Goal: Information Seeking & Learning: Learn about a topic

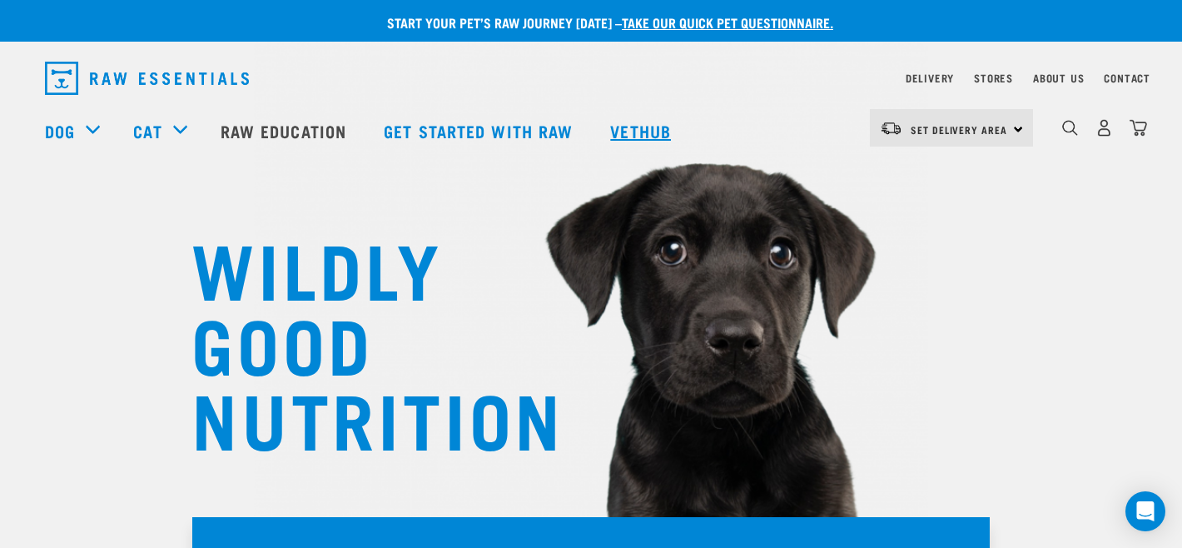
click at [660, 137] on link "Vethub" at bounding box center [643, 130] width 98 height 67
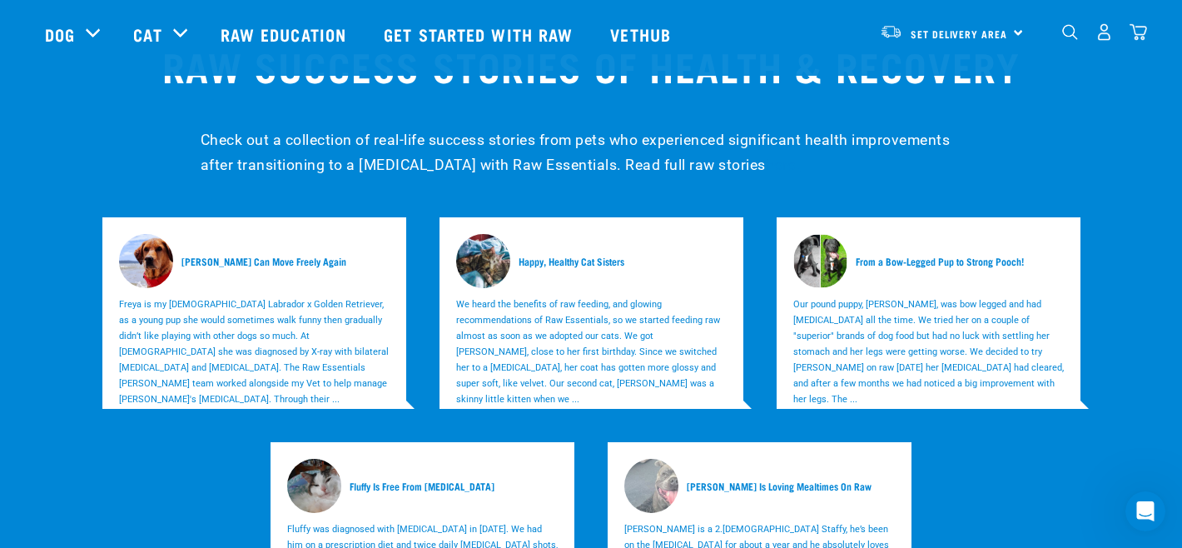
scroll to position [4951, 0]
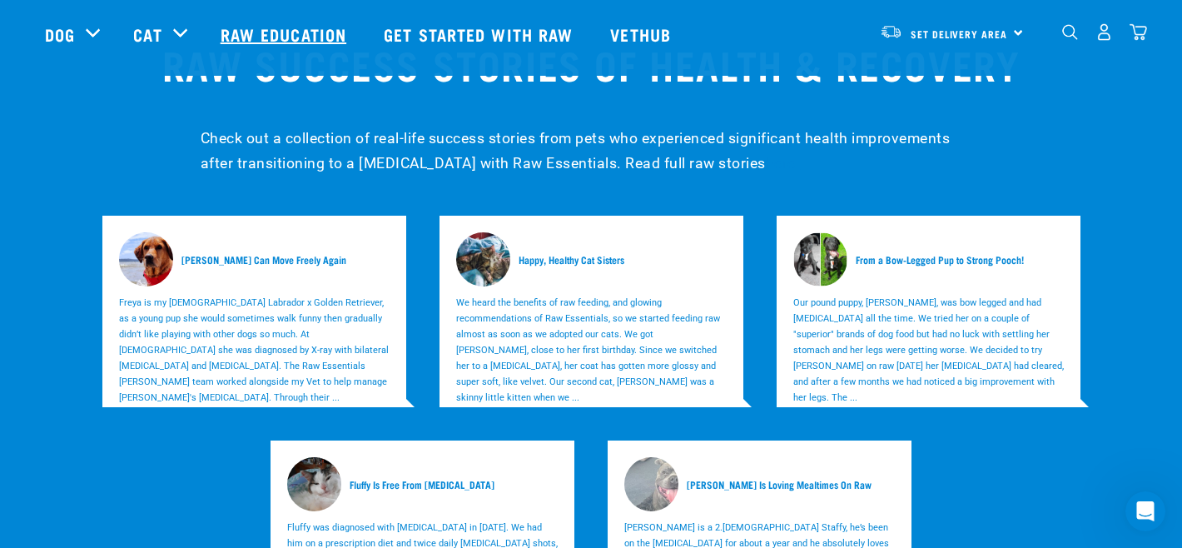
click at [260, 32] on link "Raw Education" at bounding box center [285, 34] width 163 height 67
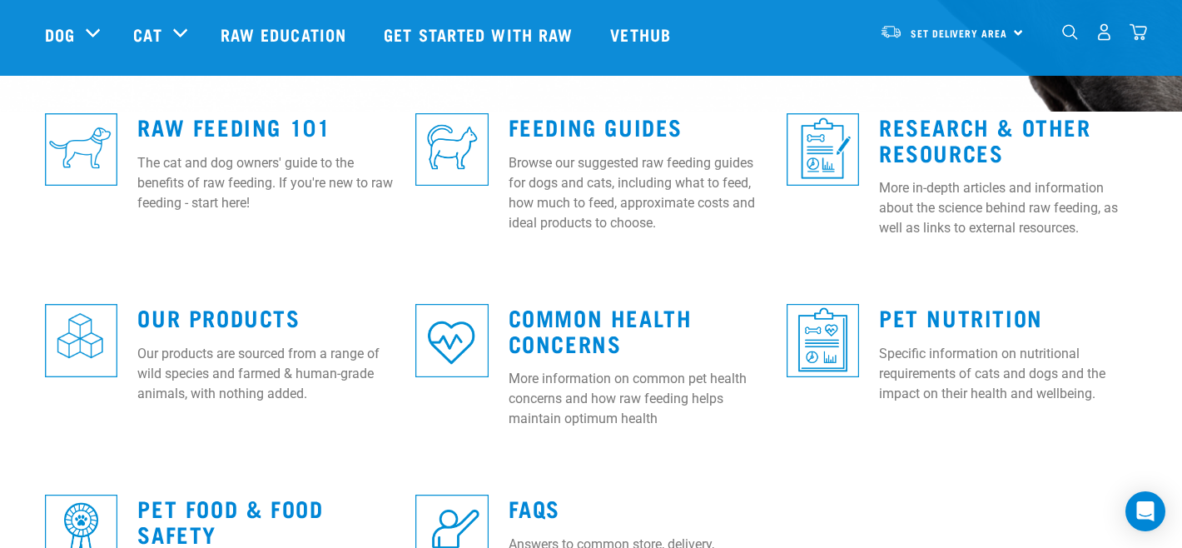
scroll to position [465, 0]
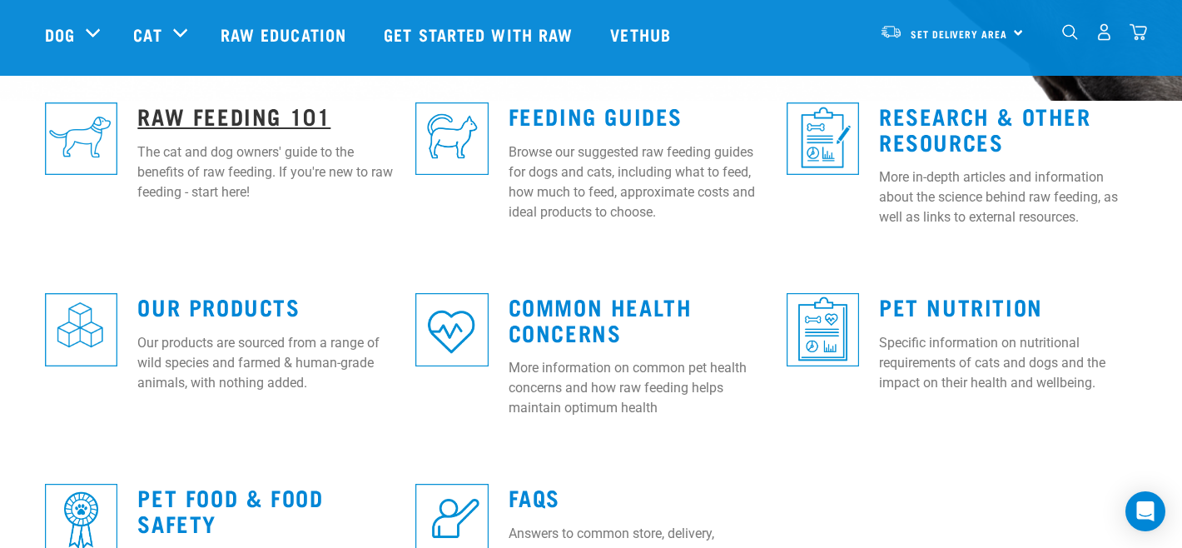
click at [282, 110] on link "Raw Feeding 101" at bounding box center [233, 115] width 193 height 12
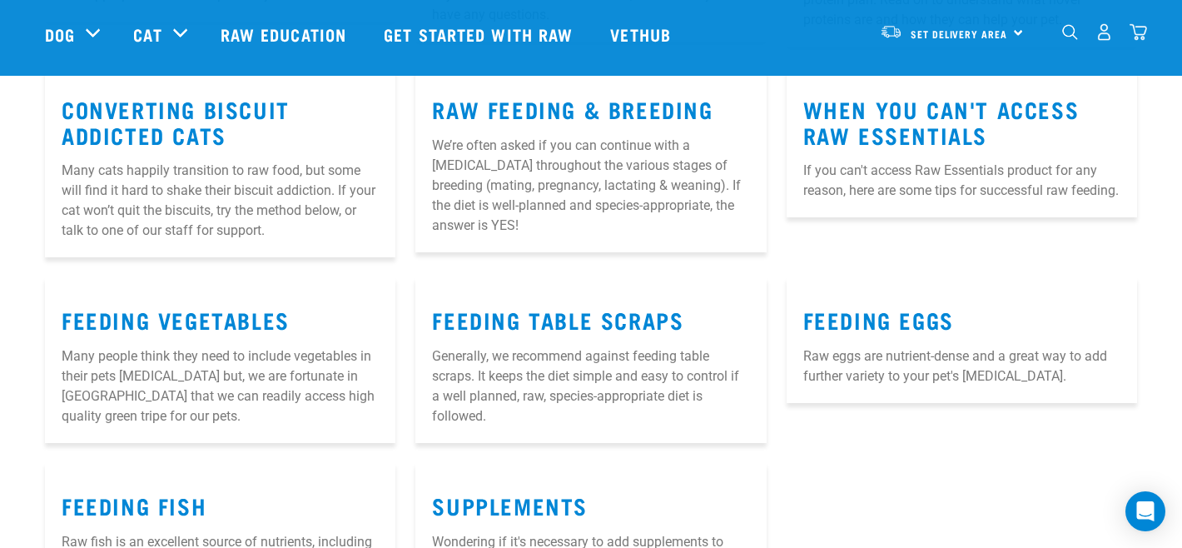
scroll to position [2058, 0]
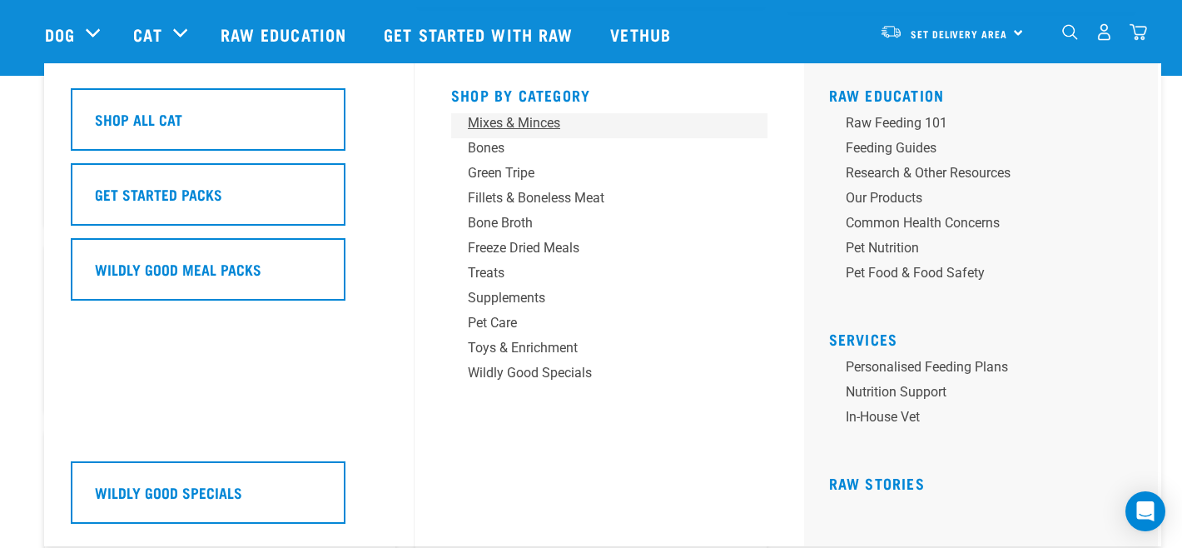
click at [510, 122] on div "Mixes & Minces" at bounding box center [598, 123] width 260 height 20
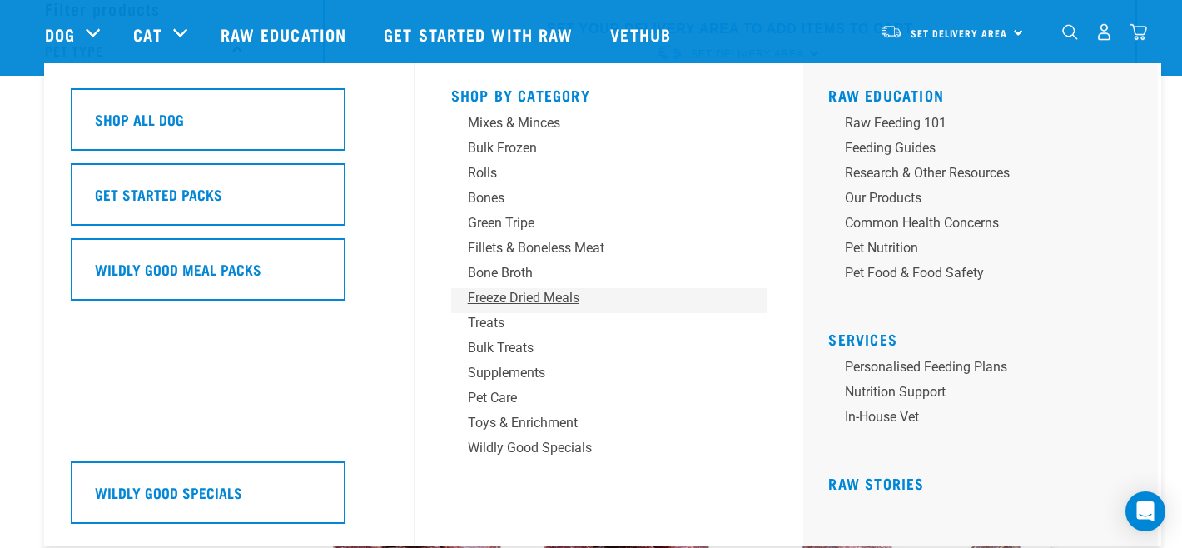
scroll to position [89, 0]
click at [908, 366] on link "Personalised Feeding Plans" at bounding box center [986, 369] width 316 height 25
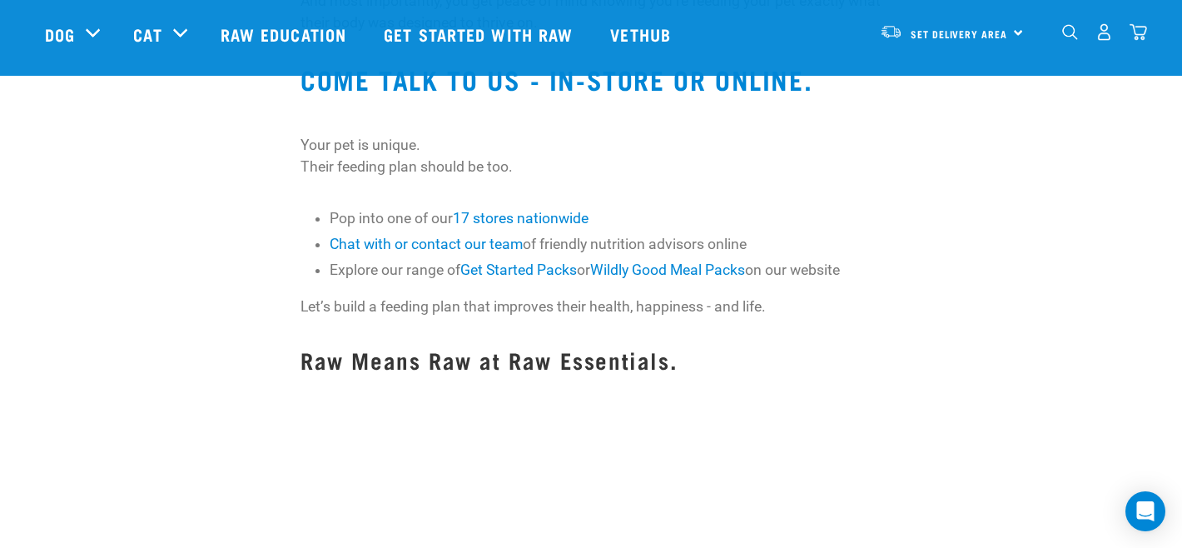
scroll to position [1675, 0]
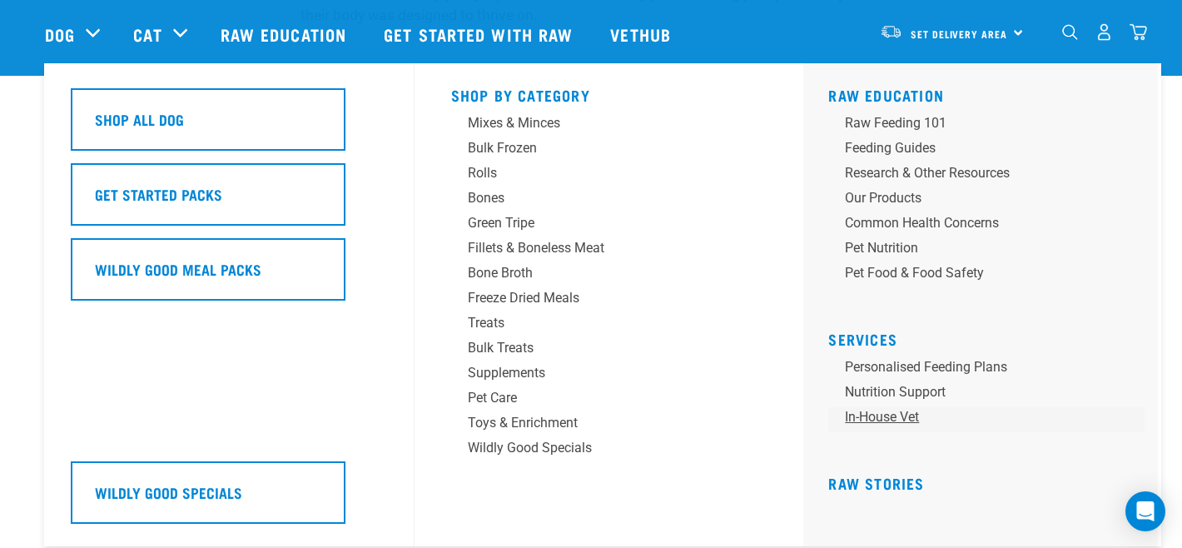
click at [883, 413] on link "In-house vet" at bounding box center [986, 419] width 316 height 25
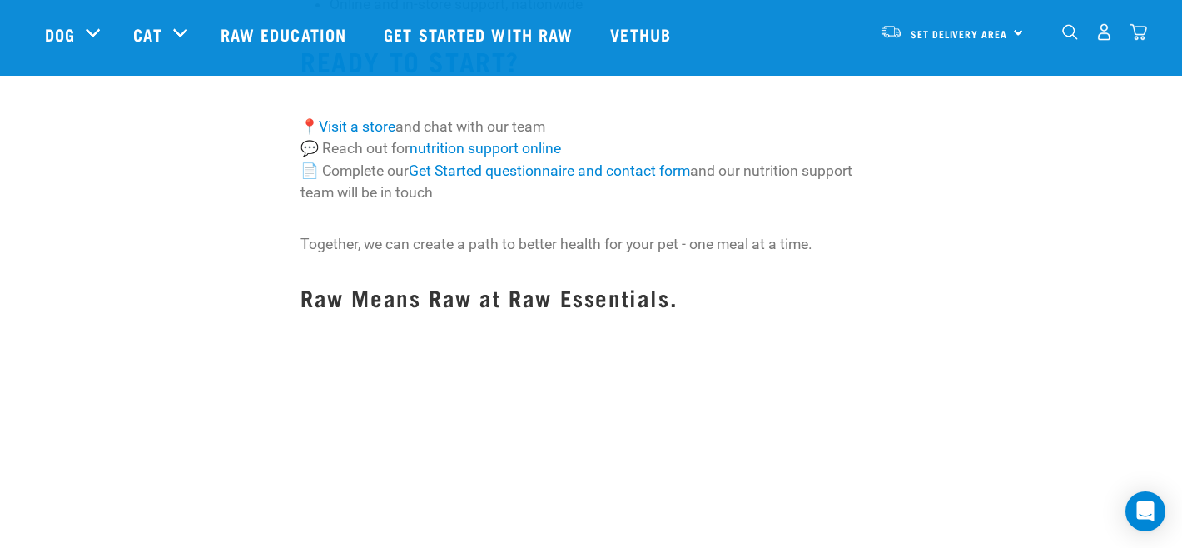
scroll to position [2015, 0]
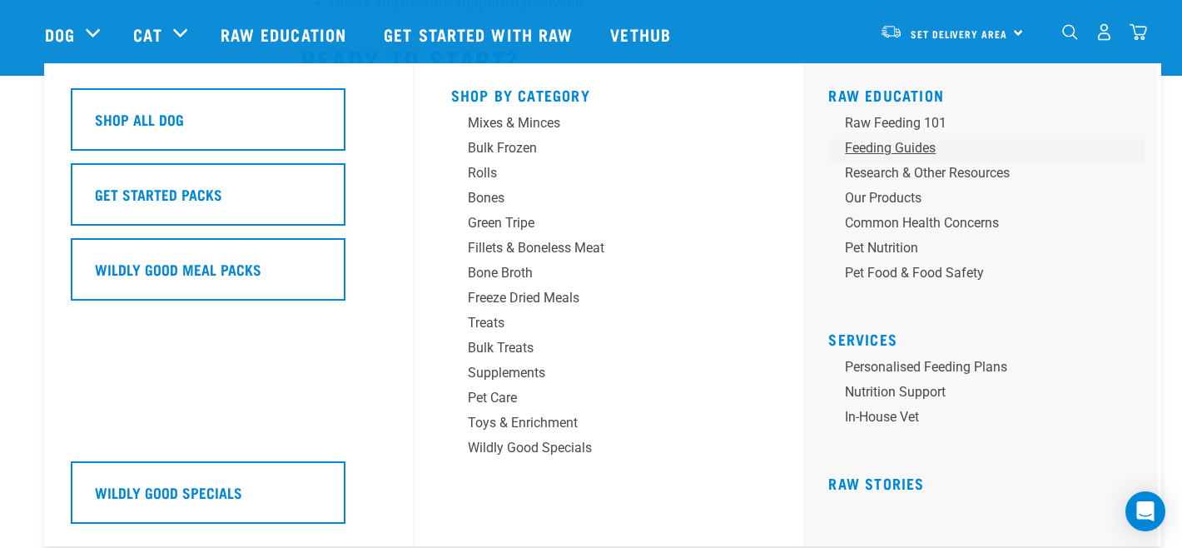
click at [918, 143] on div "Feeding Guides" at bounding box center [975, 148] width 260 height 20
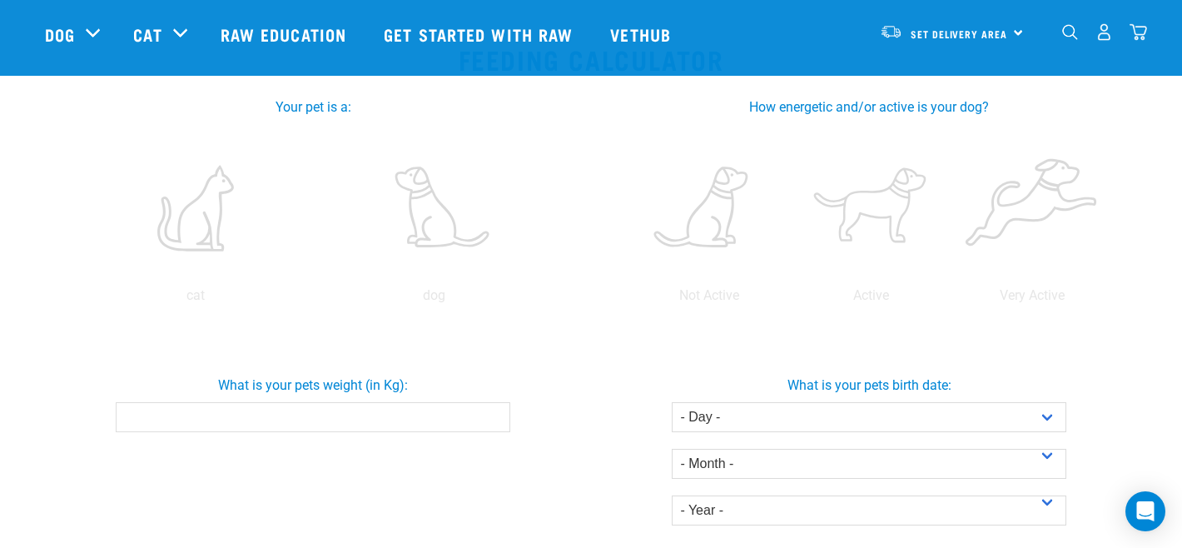
scroll to position [302, 0]
click at [449, 231] on label at bounding box center [434, 208] width 232 height 142
click at [315, 299] on input "radio" at bounding box center [315, 299] width 0 height 0
click at [417, 426] on input "What is your pets weight (in Kg):" at bounding box center [313, 416] width 394 height 30
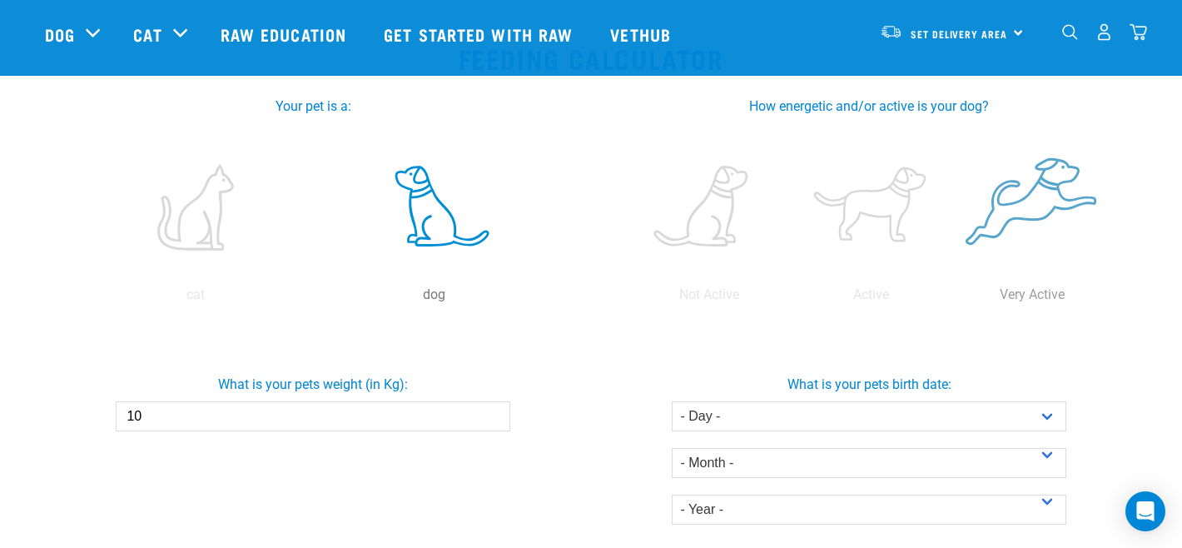
type input "10"
click at [1031, 211] on label at bounding box center [1032, 208] width 155 height 142
click at [952, 299] on input "radio" at bounding box center [952, 299] width 0 height 0
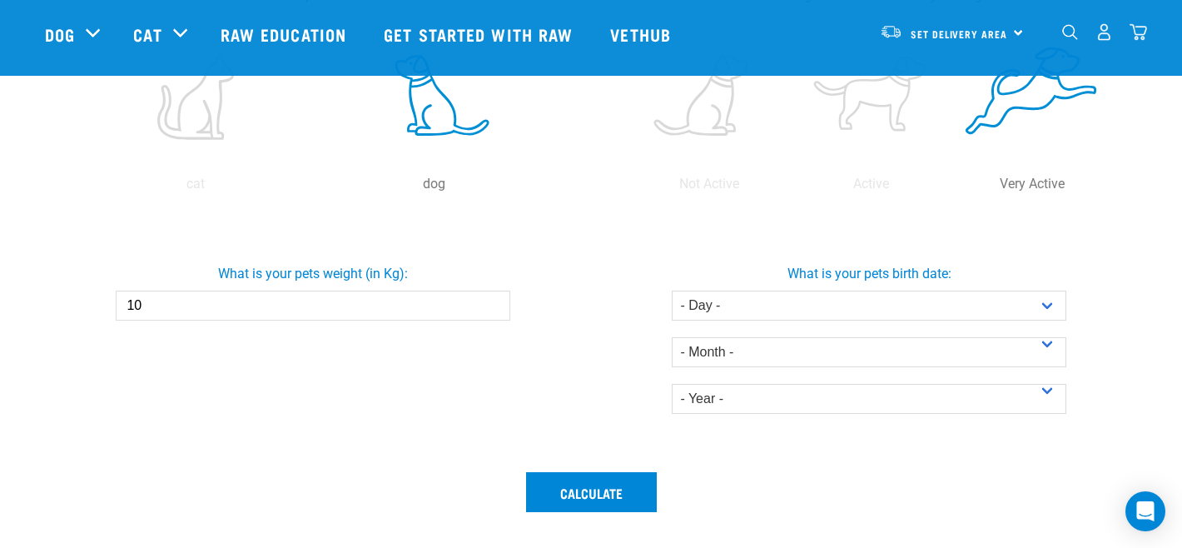
scroll to position [417, 0]
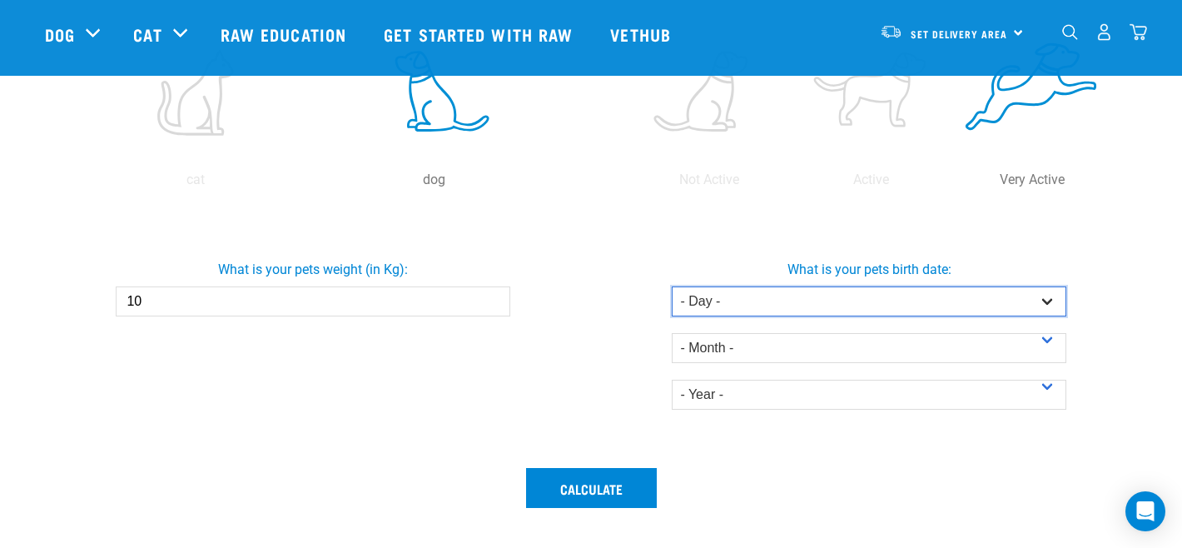
click at [992, 296] on select "- Day - 1 2 3 4 5 6 7 8 9 10 11 12 13 14 15 16 17 18 19 20 21 22 23 24 25 26 27" at bounding box center [869, 301] width 394 height 30
select select "2"
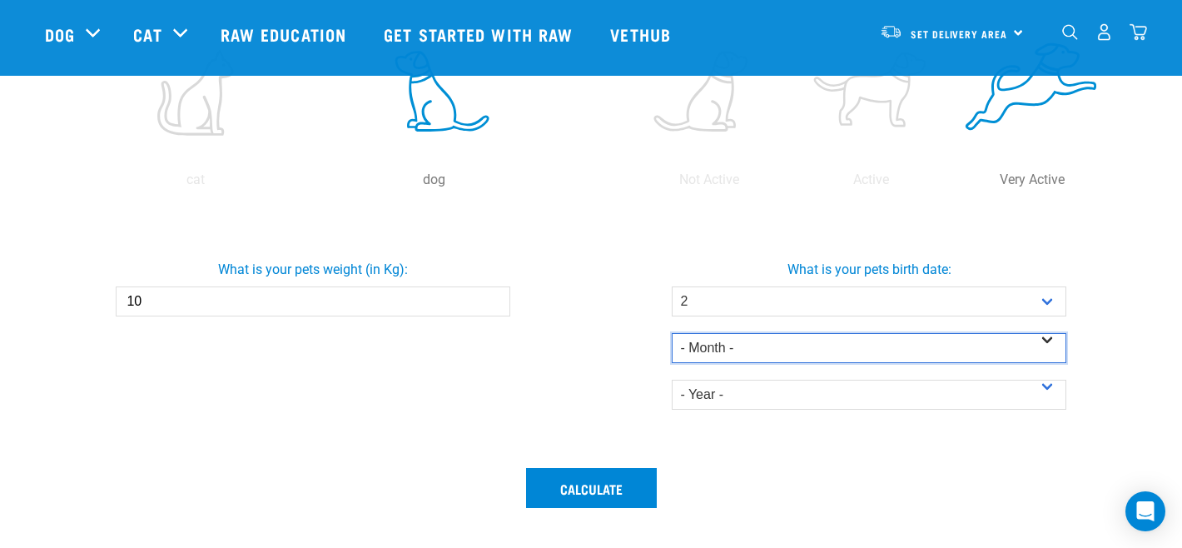
click at [868, 339] on select "- Month - January February March April May June July August September October N…" at bounding box center [869, 348] width 394 height 30
select select "August"
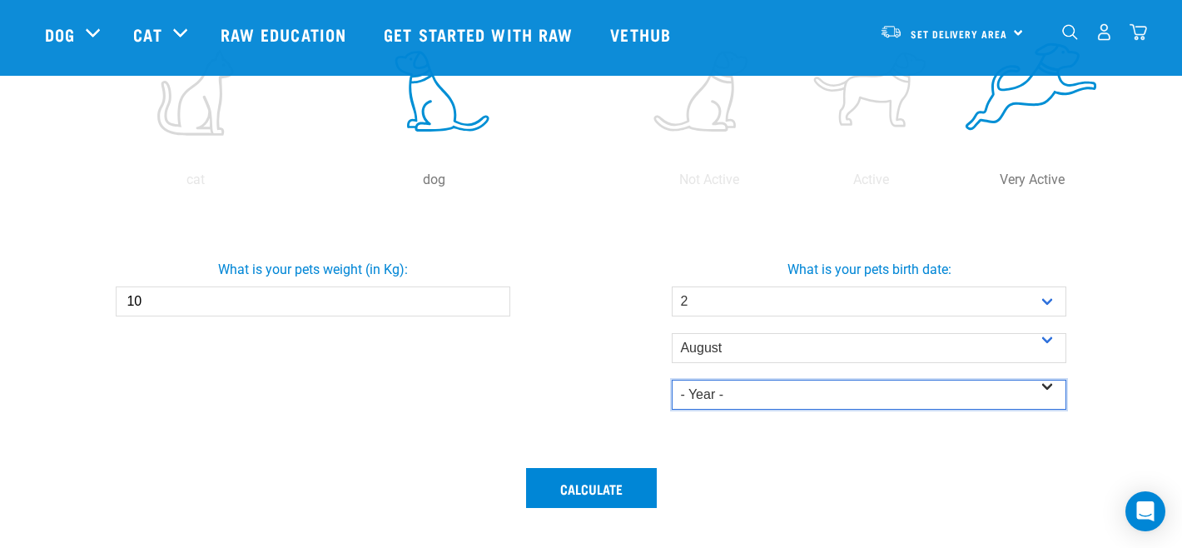
click at [862, 388] on select "- Year - 2025 2024 2023 2022 2021 2020 2019 2018 2017 2016 2015 2014" at bounding box center [869, 395] width 394 height 30
select select "2025"
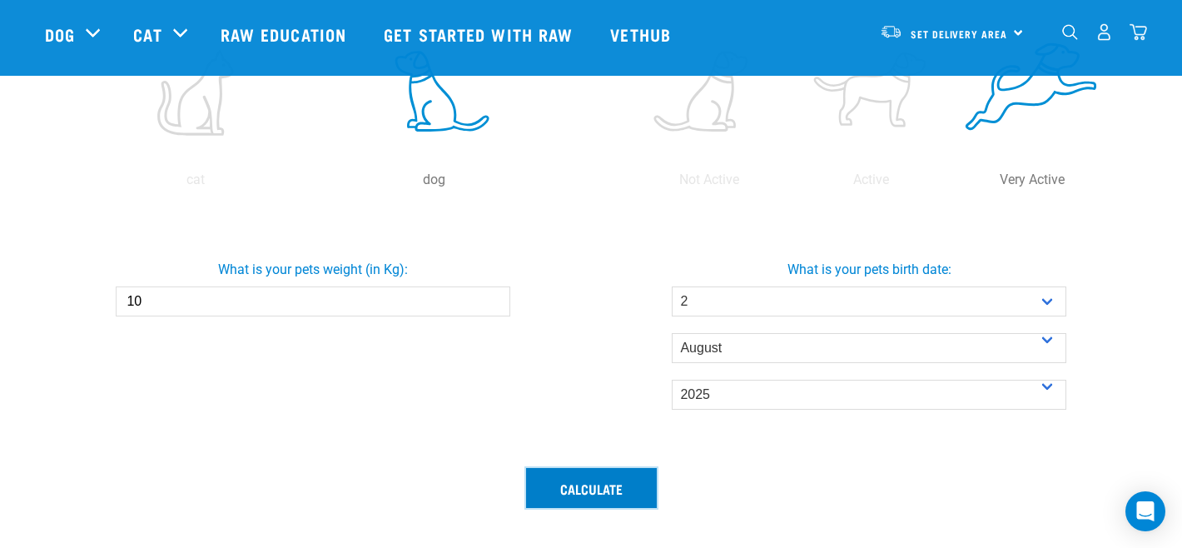
click at [635, 499] on button "Calculate" at bounding box center [591, 488] width 131 height 40
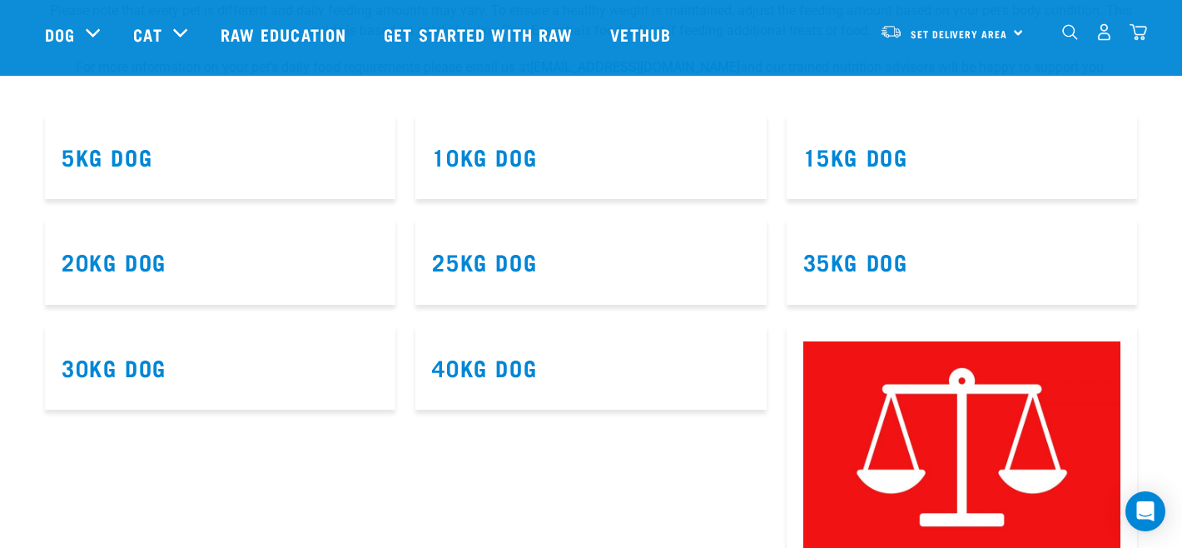
scroll to position [1048, 0]
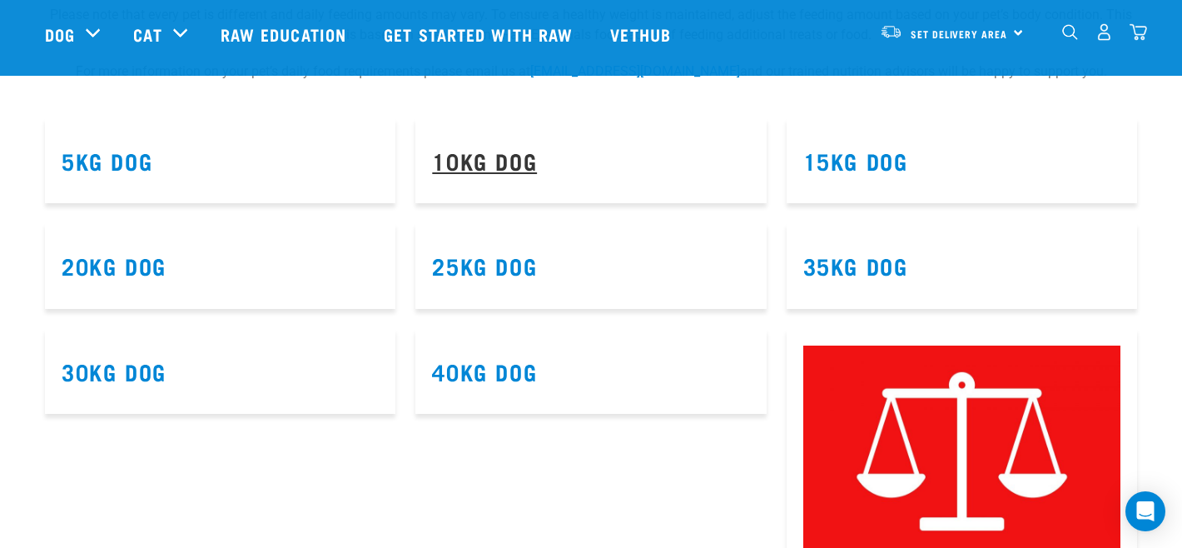
click at [505, 155] on link "10kg Dog" at bounding box center [484, 160] width 105 height 12
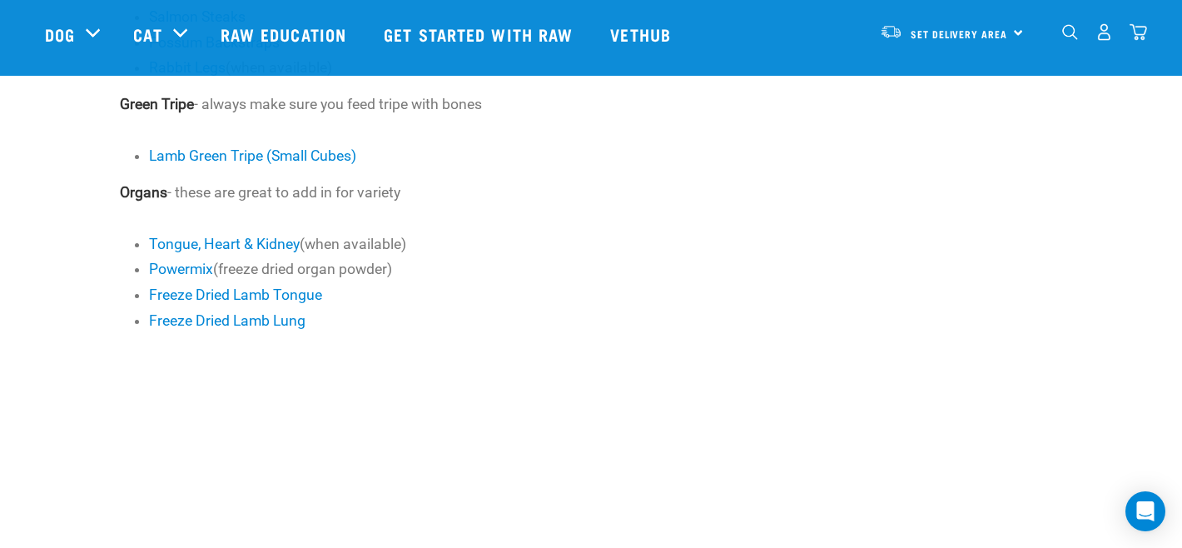
scroll to position [1100, 0]
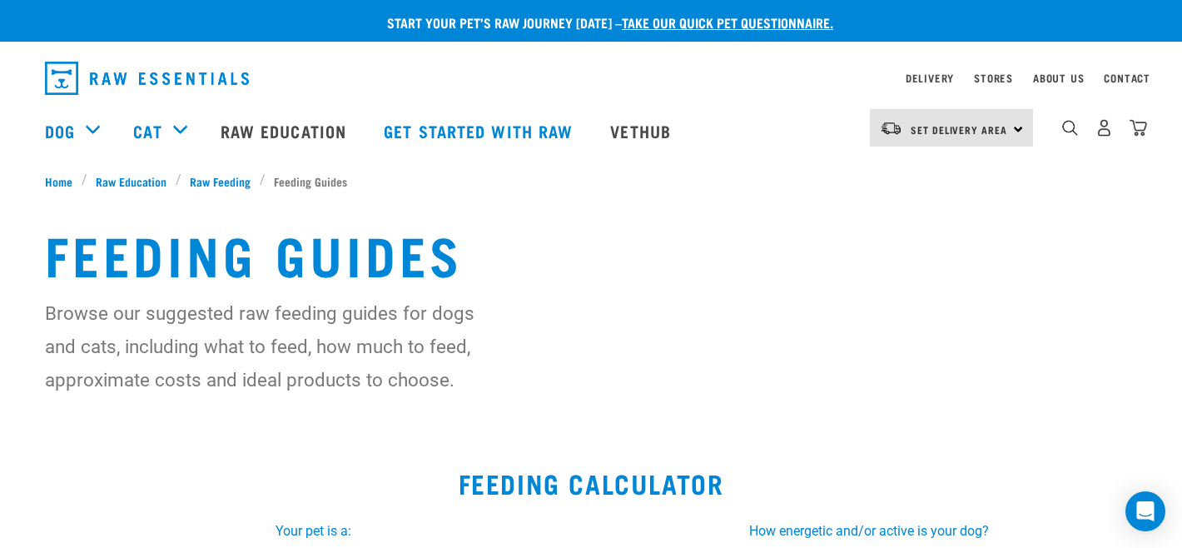
select select "2"
select select "August"
select select "2025"
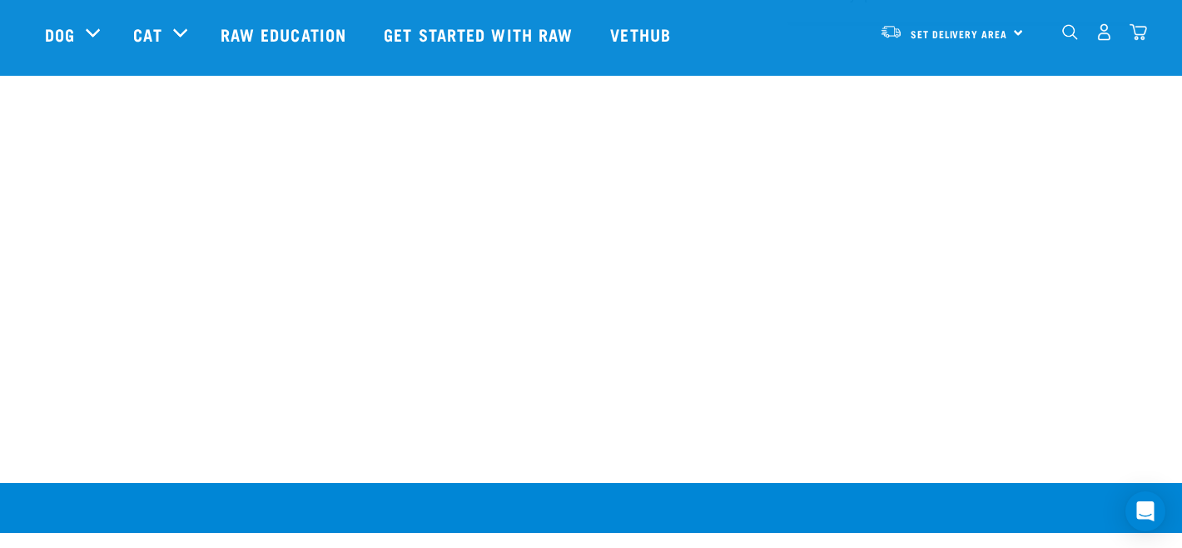
scroll to position [1649, 0]
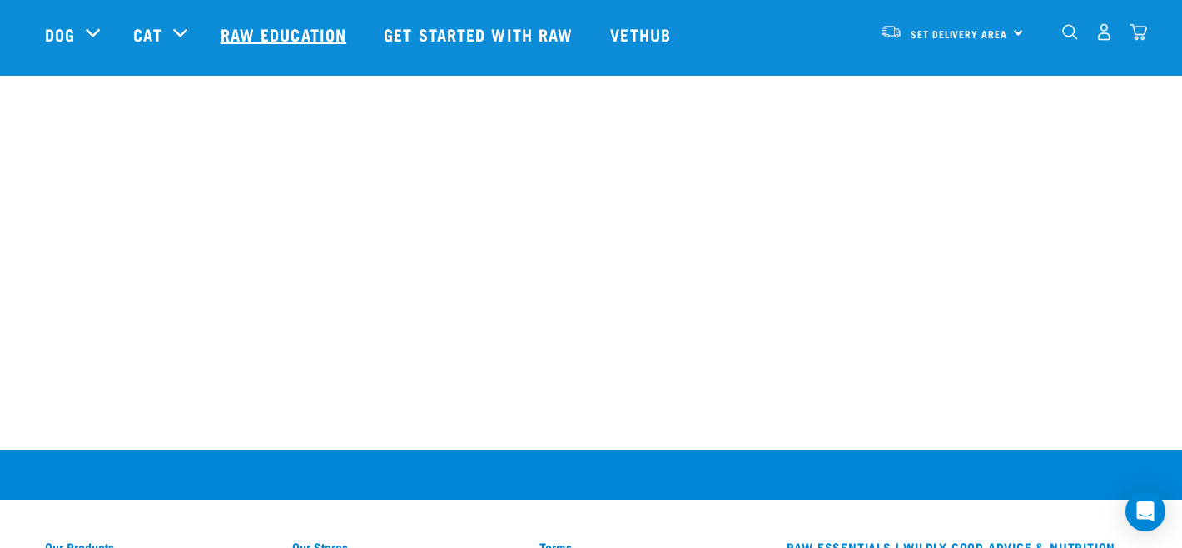
click at [258, 22] on link "Raw Education" at bounding box center [285, 34] width 163 height 67
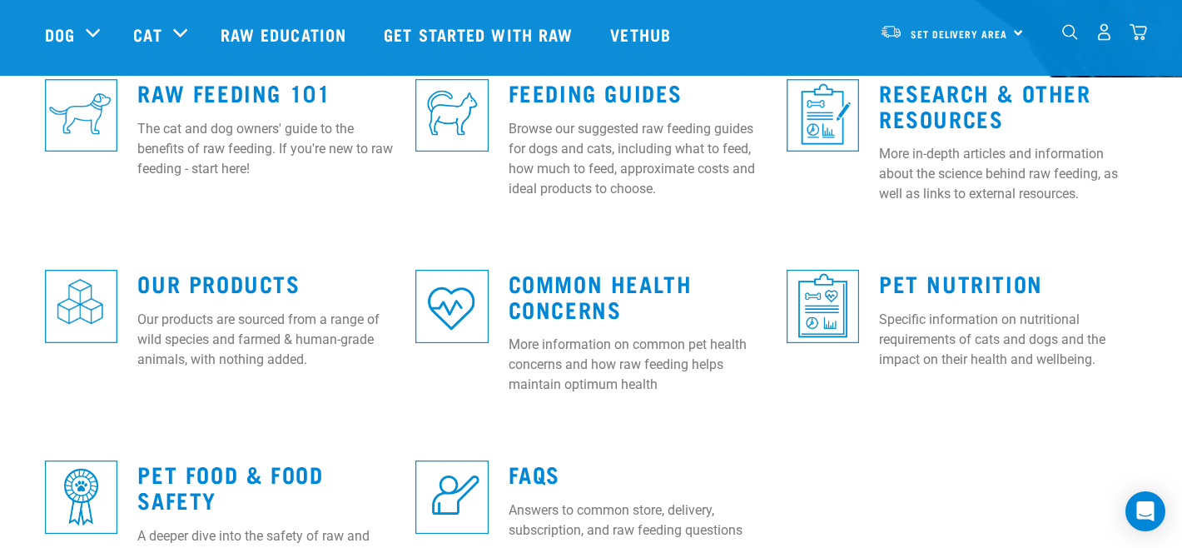
scroll to position [491, 0]
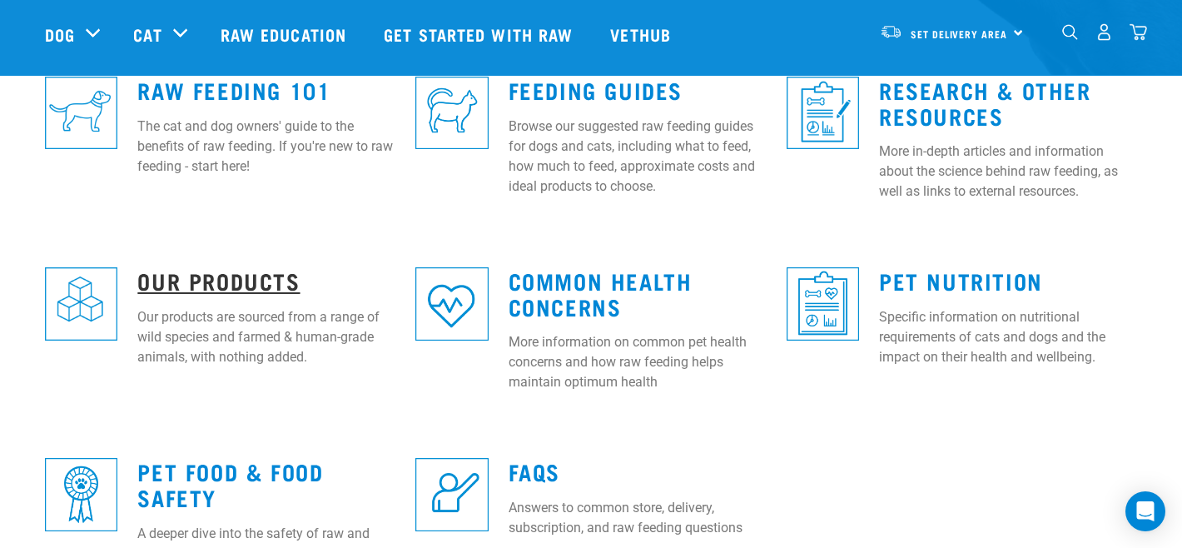
click at [267, 282] on link "Our Products" at bounding box center [218, 280] width 162 height 12
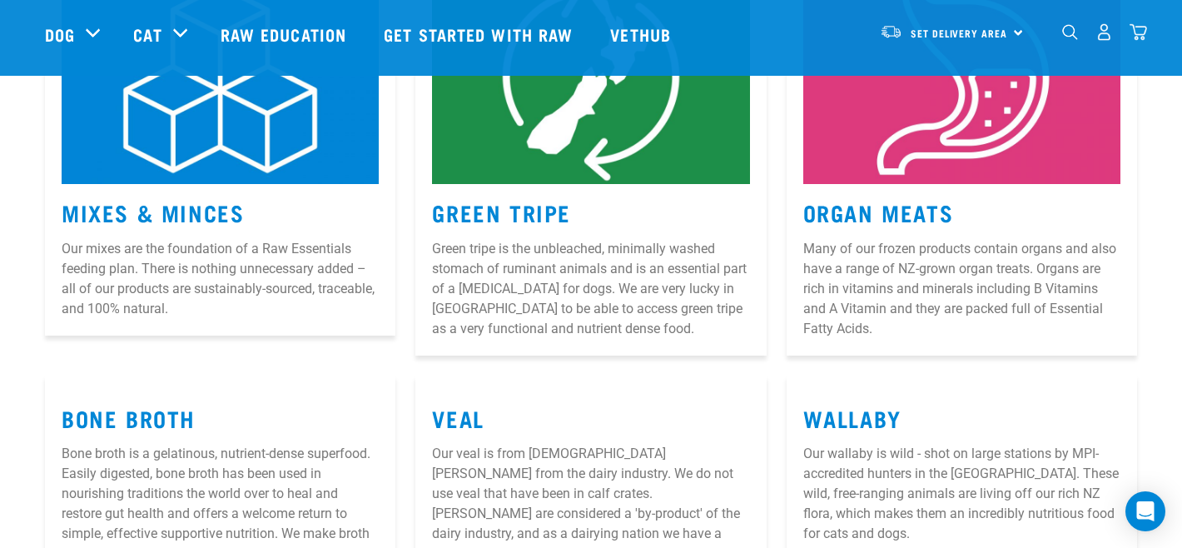
scroll to position [374, 0]
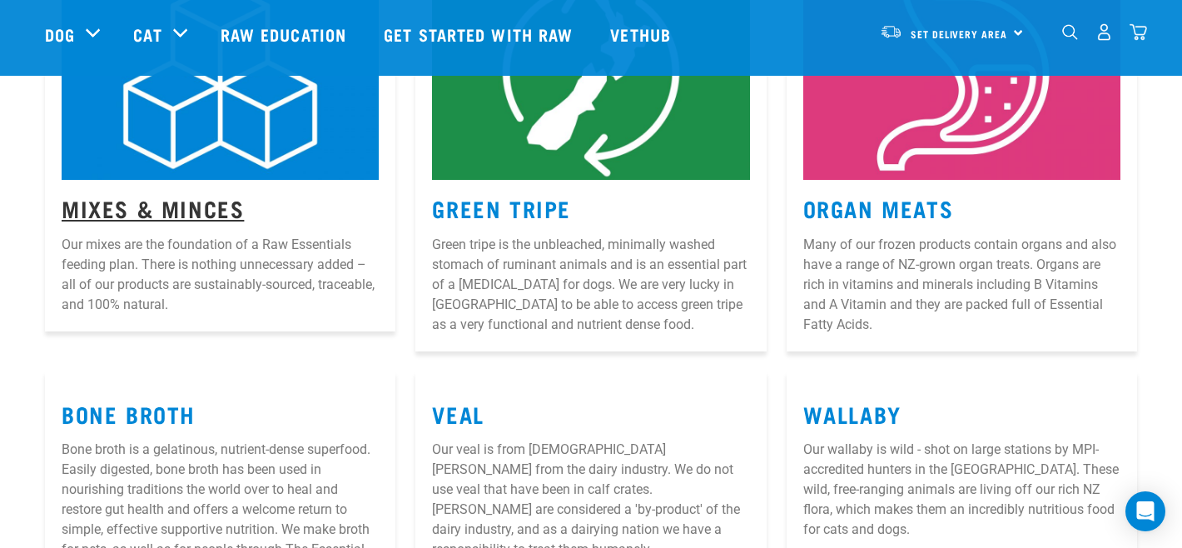
click at [214, 207] on link "Mixes & Minces" at bounding box center [153, 207] width 182 height 12
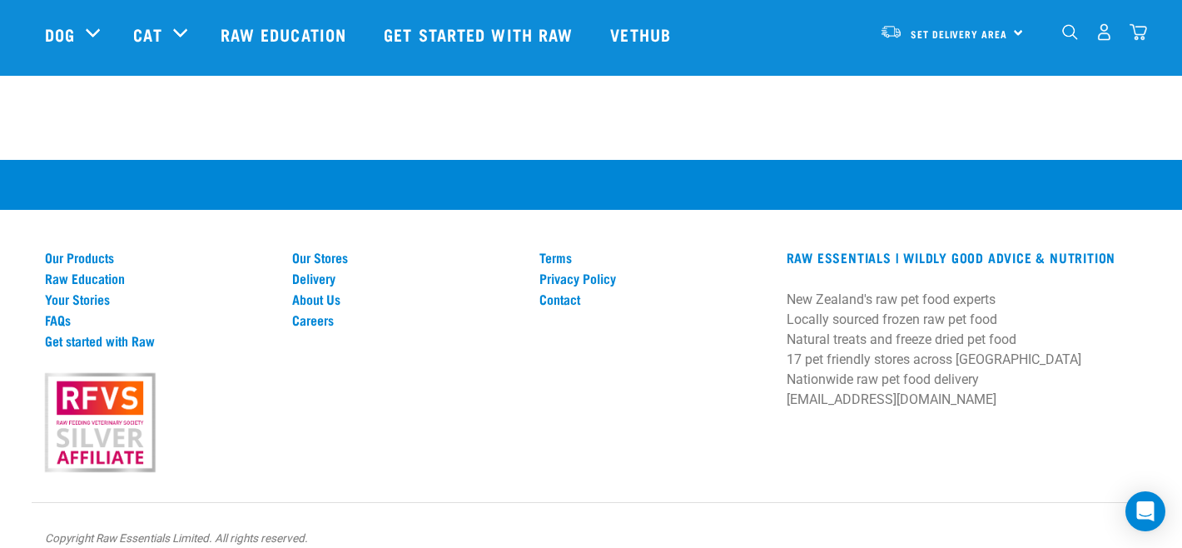
scroll to position [1114, 0]
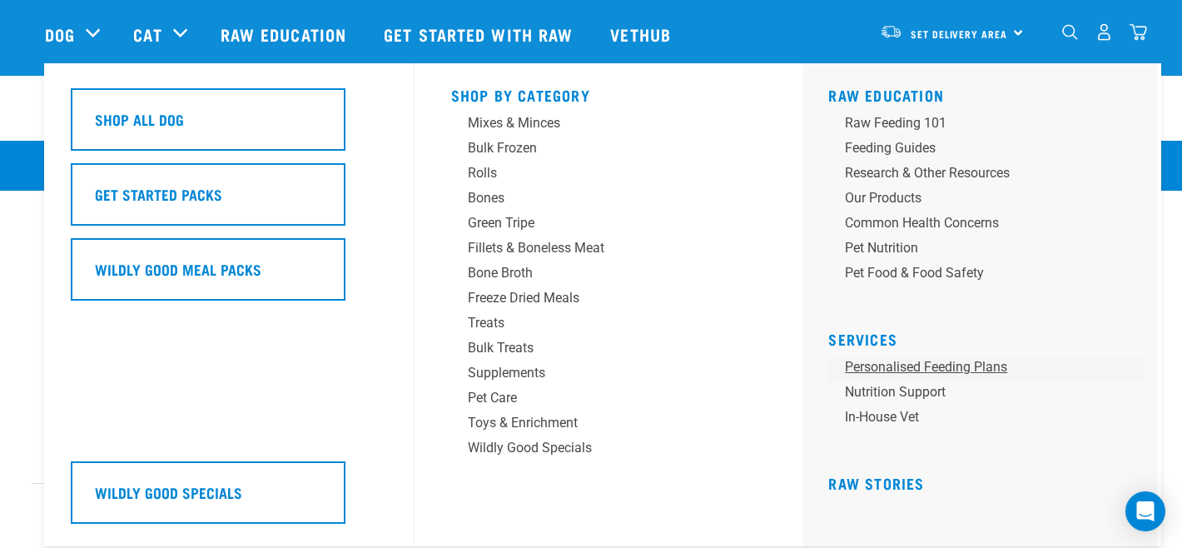
click at [933, 371] on link "Personalised Feeding Plans" at bounding box center [986, 369] width 316 height 25
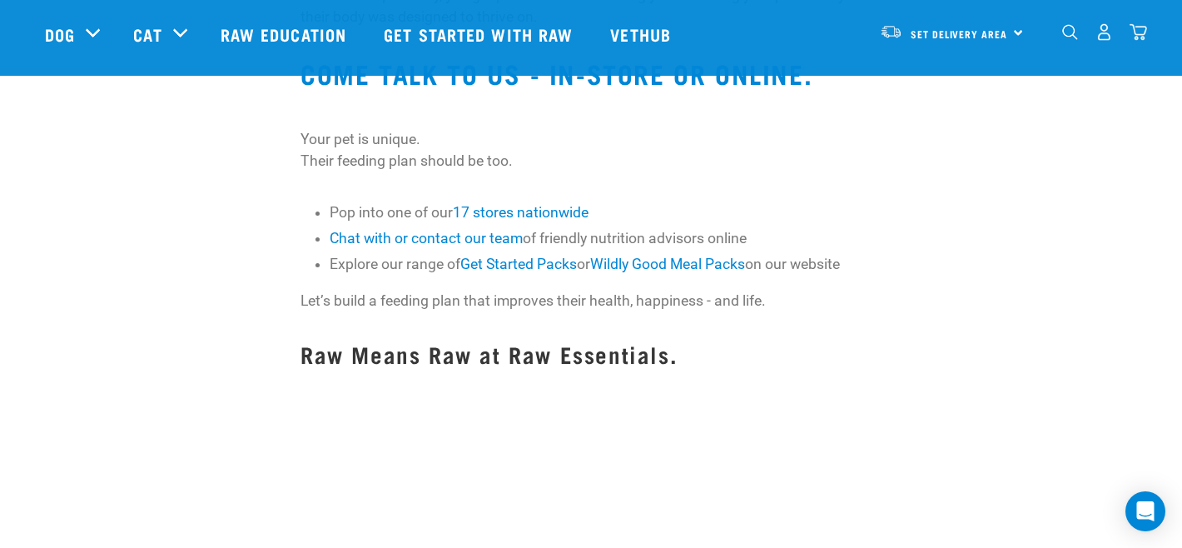
scroll to position [1677, 0]
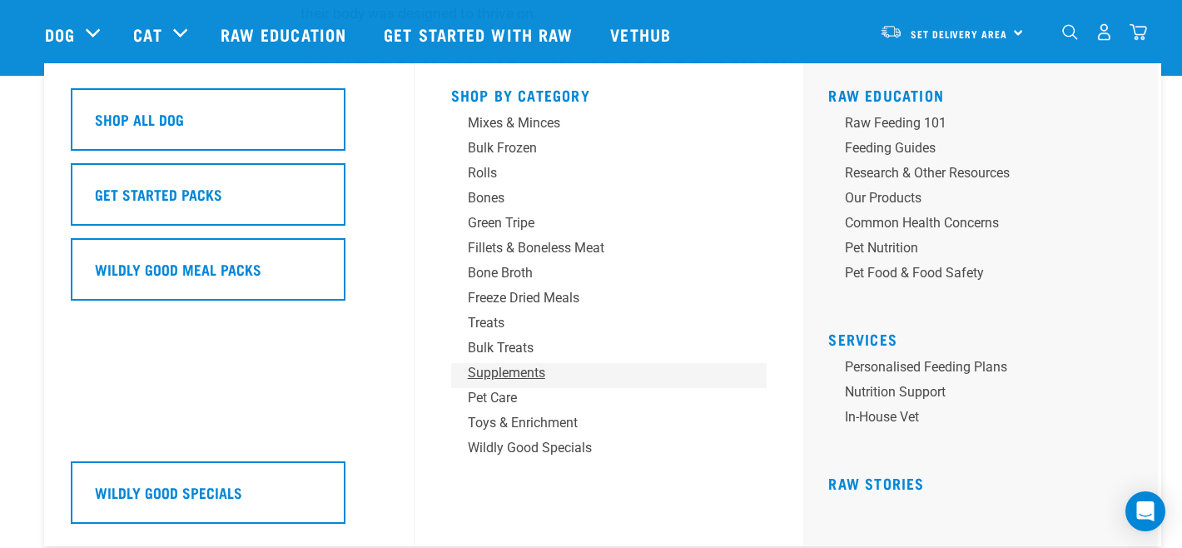
click at [536, 376] on div "Supplements" at bounding box center [598, 373] width 260 height 20
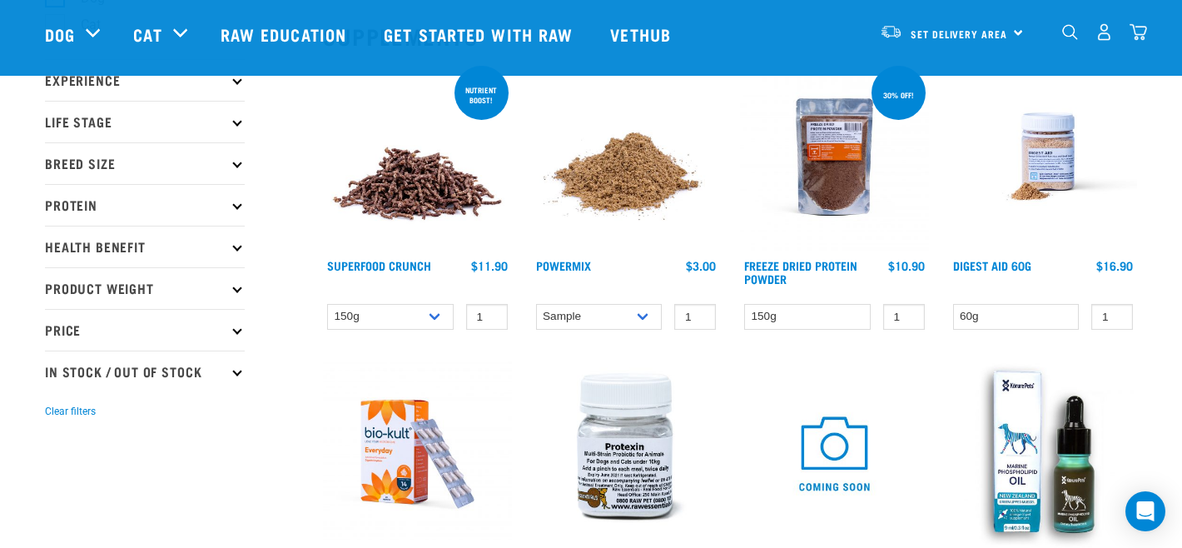
scroll to position [189, 0]
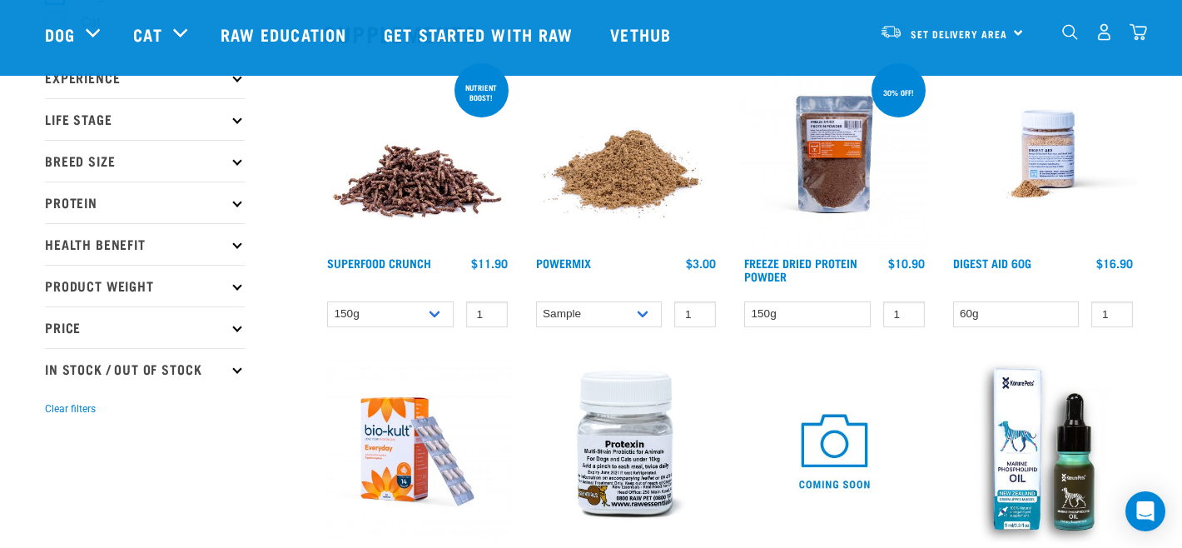
click at [404, 216] on img at bounding box center [417, 154] width 189 height 189
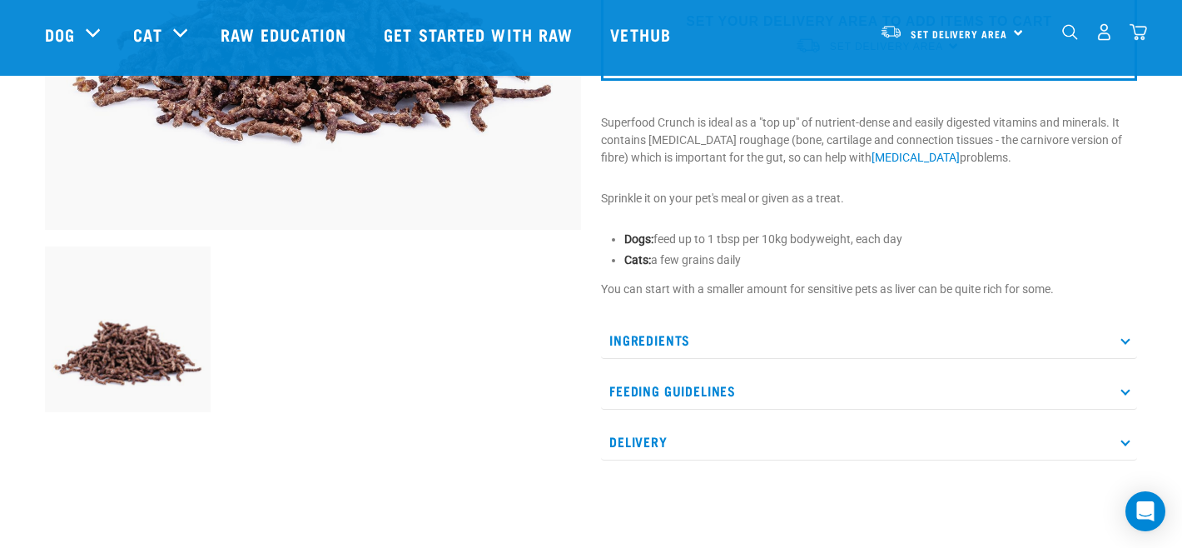
scroll to position [441, 0]
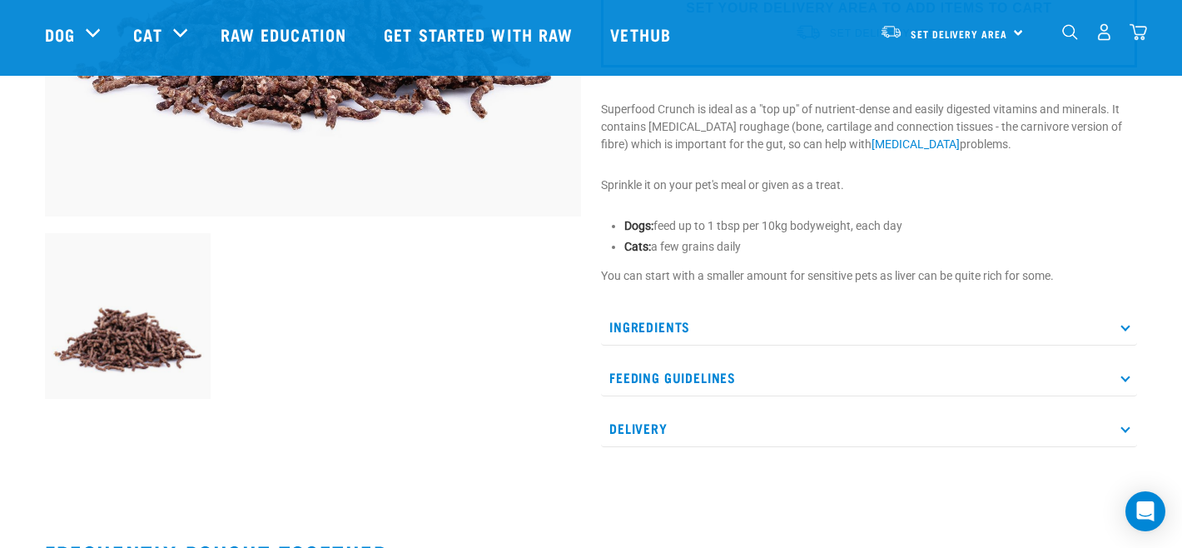
click at [788, 363] on p "Feeding Guidelines" at bounding box center [869, 377] width 536 height 37
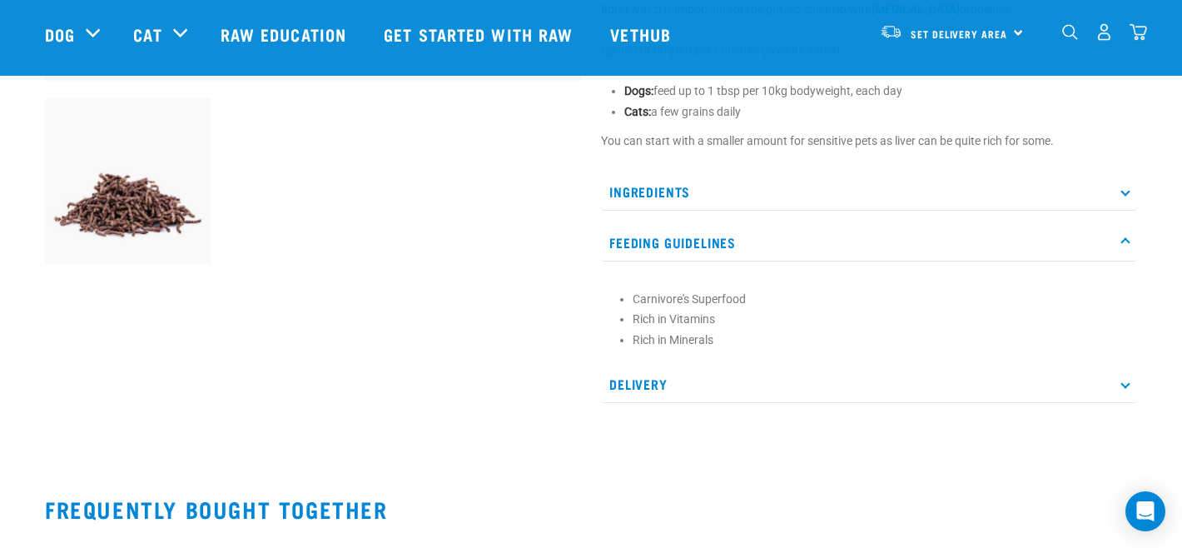
scroll to position [575, 0]
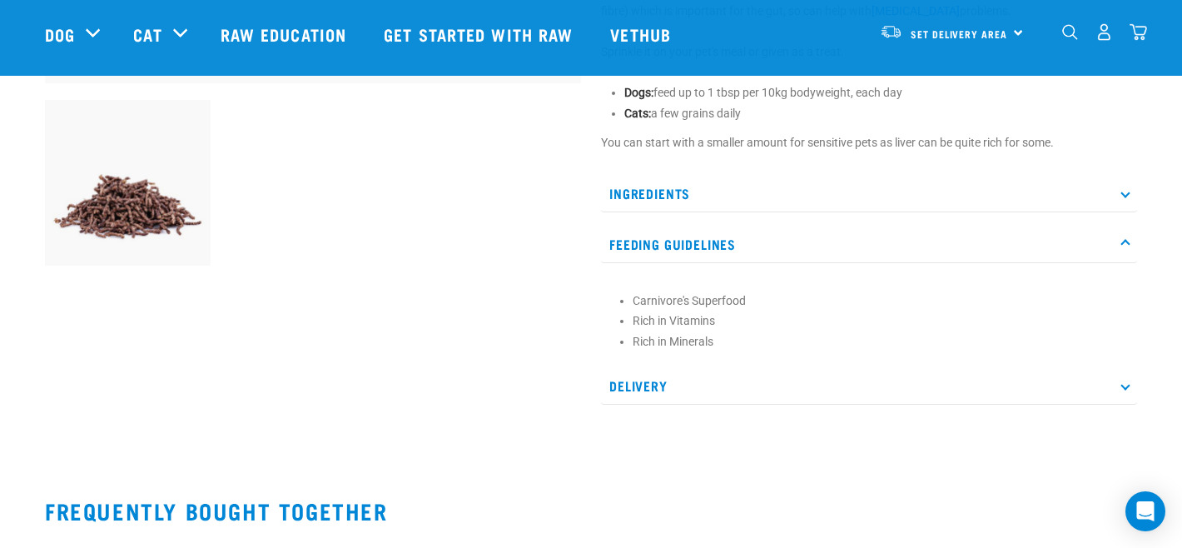
click at [776, 380] on p "Delivery" at bounding box center [869, 385] width 536 height 37
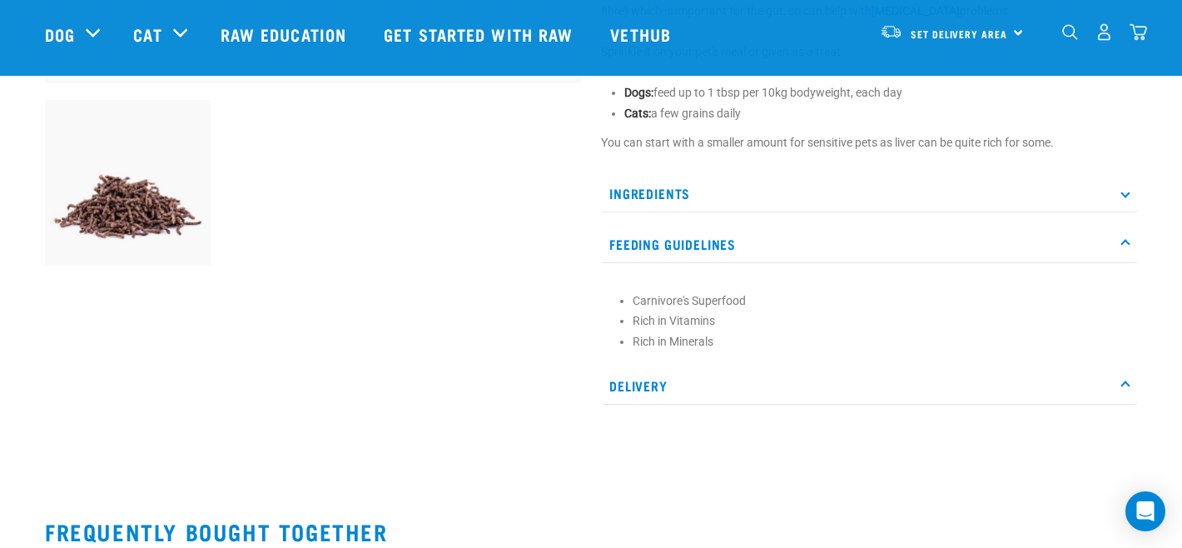
click at [776, 380] on p "Delivery" at bounding box center [869, 385] width 536 height 37
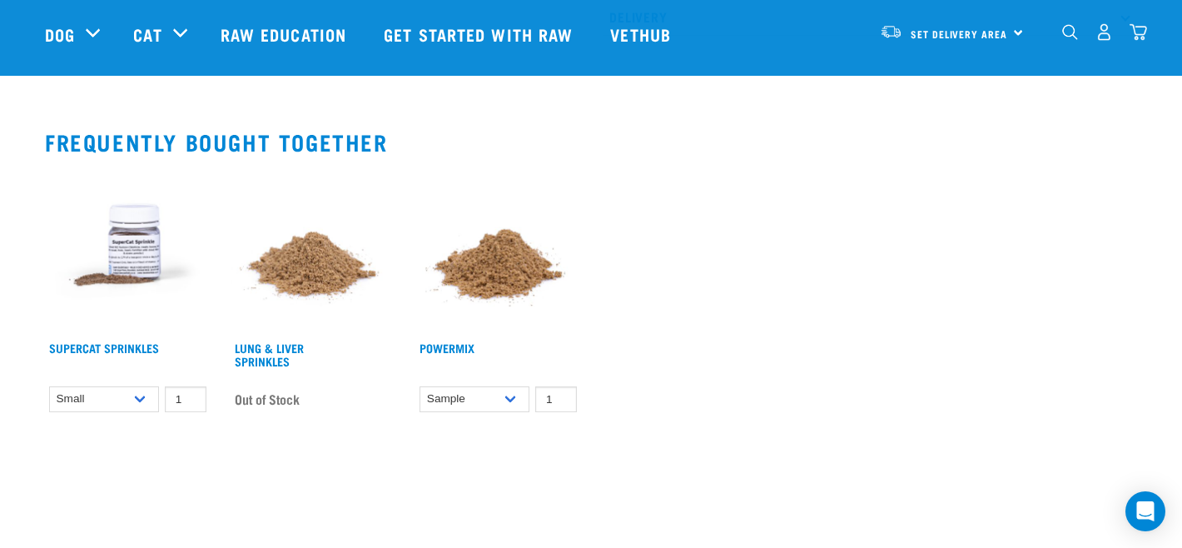
scroll to position [953, 0]
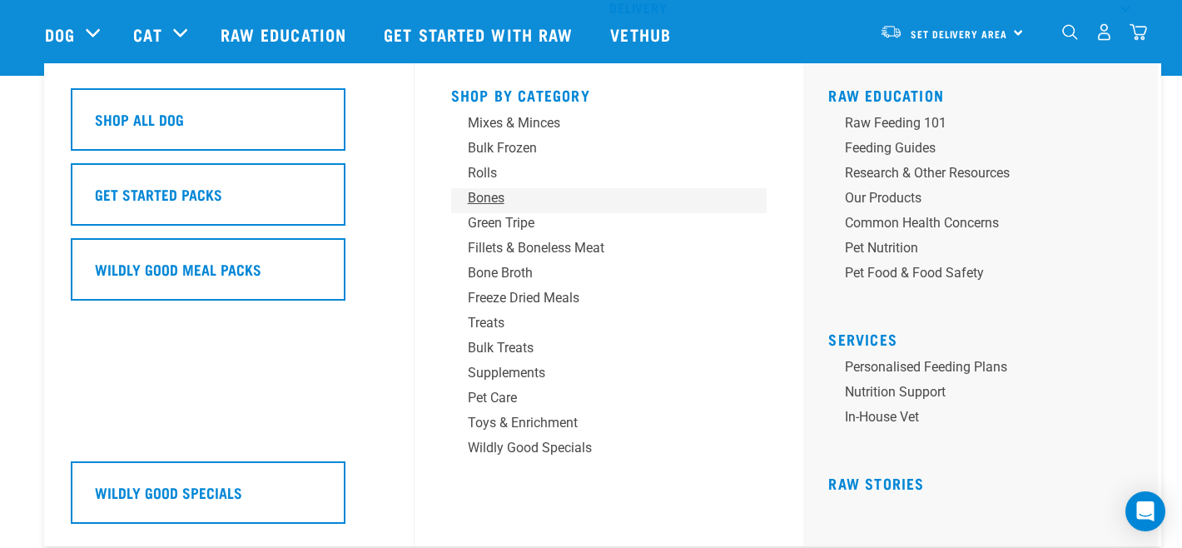
click at [500, 194] on div "Bones" at bounding box center [598, 198] width 260 height 20
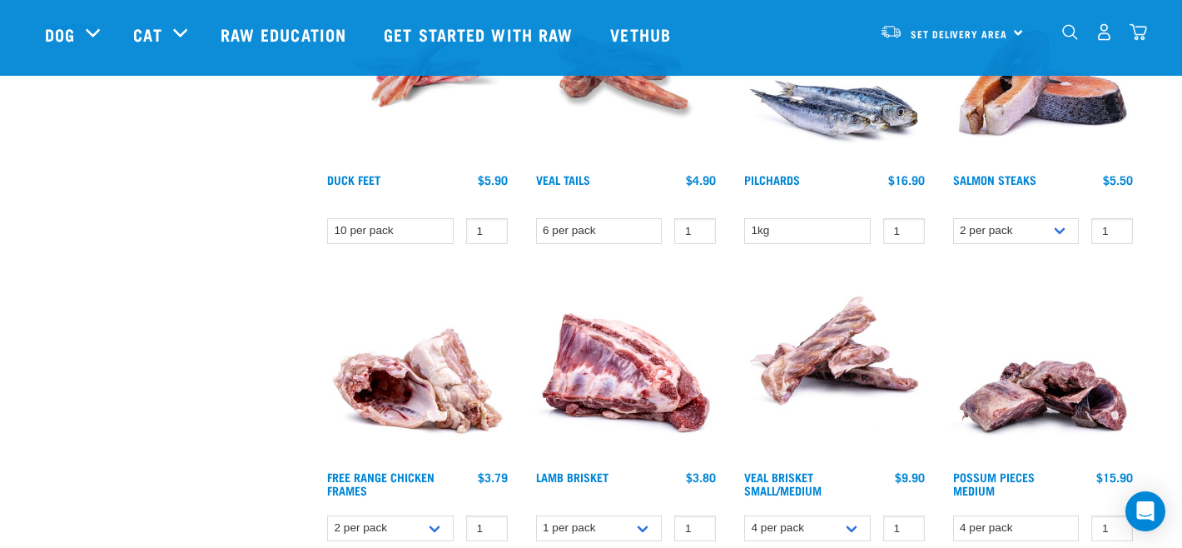
scroll to position [566, 0]
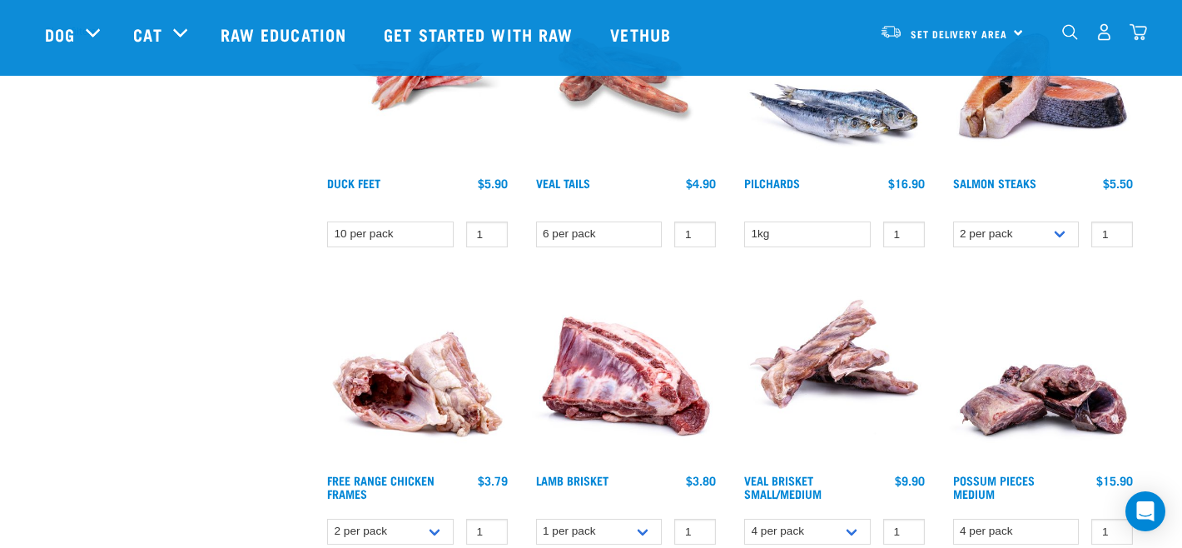
click at [838, 112] on img at bounding box center [834, 74] width 189 height 189
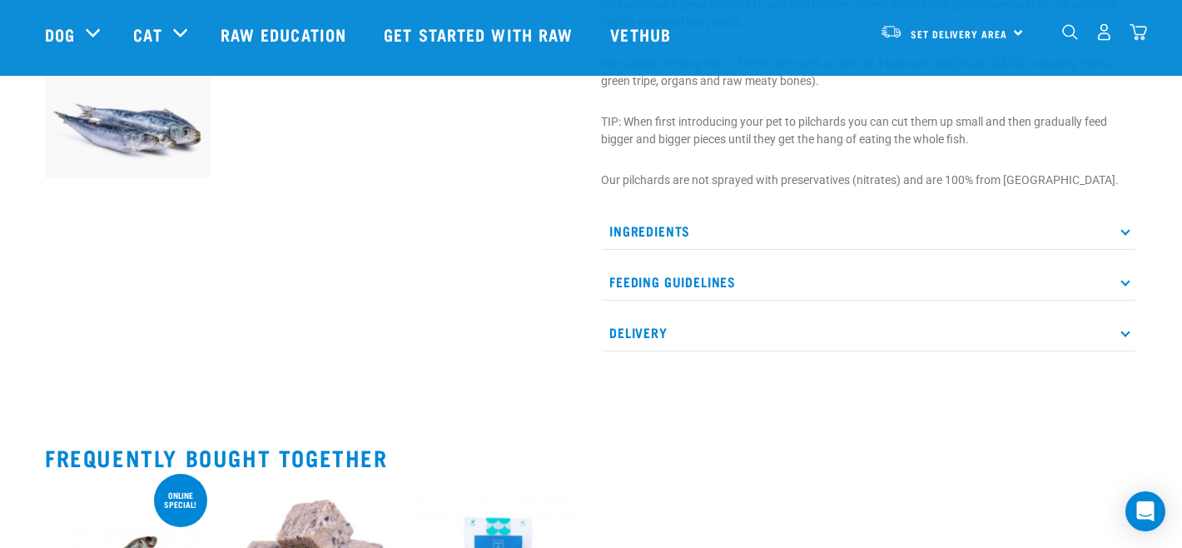
scroll to position [681, 0]
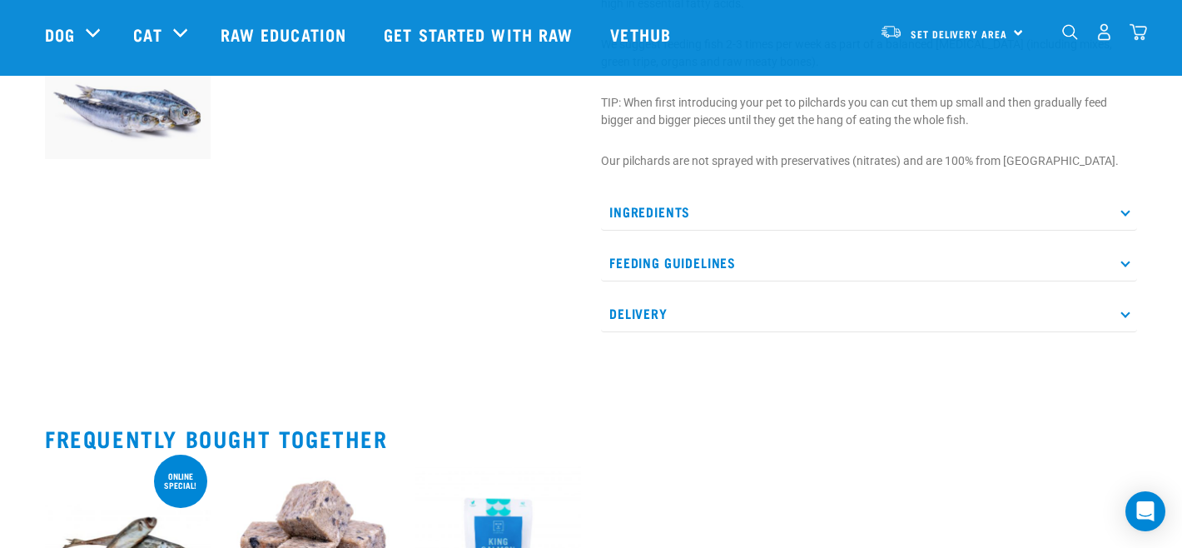
click at [779, 211] on p "Ingredients" at bounding box center [869, 211] width 536 height 37
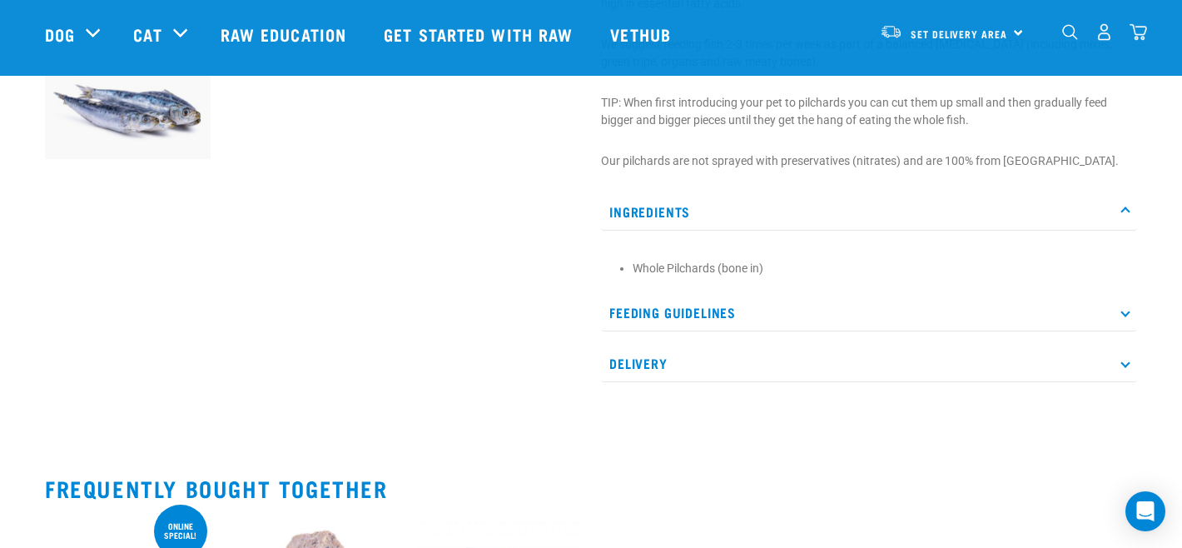
click at [779, 211] on p "Ingredients" at bounding box center [869, 211] width 536 height 37
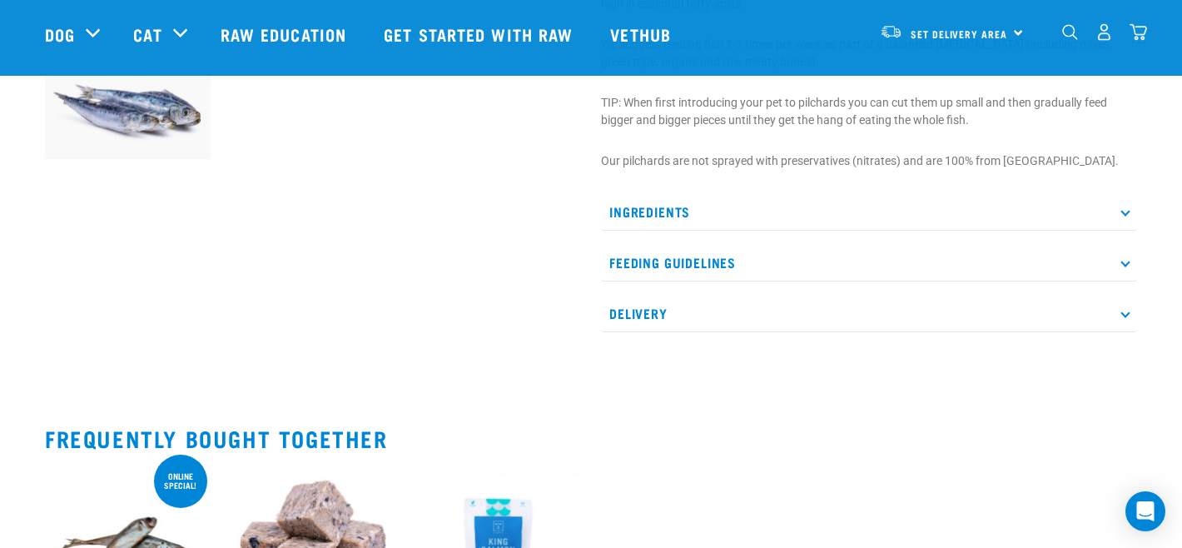
click at [748, 260] on p "Feeding Guidelines" at bounding box center [869, 262] width 536 height 37
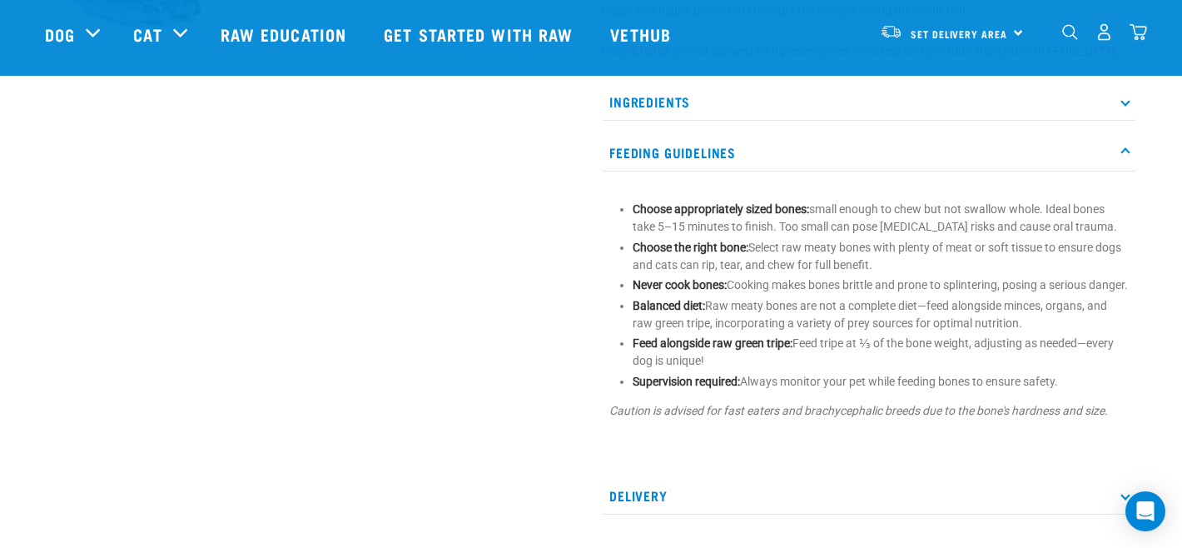
scroll to position [793, 0]
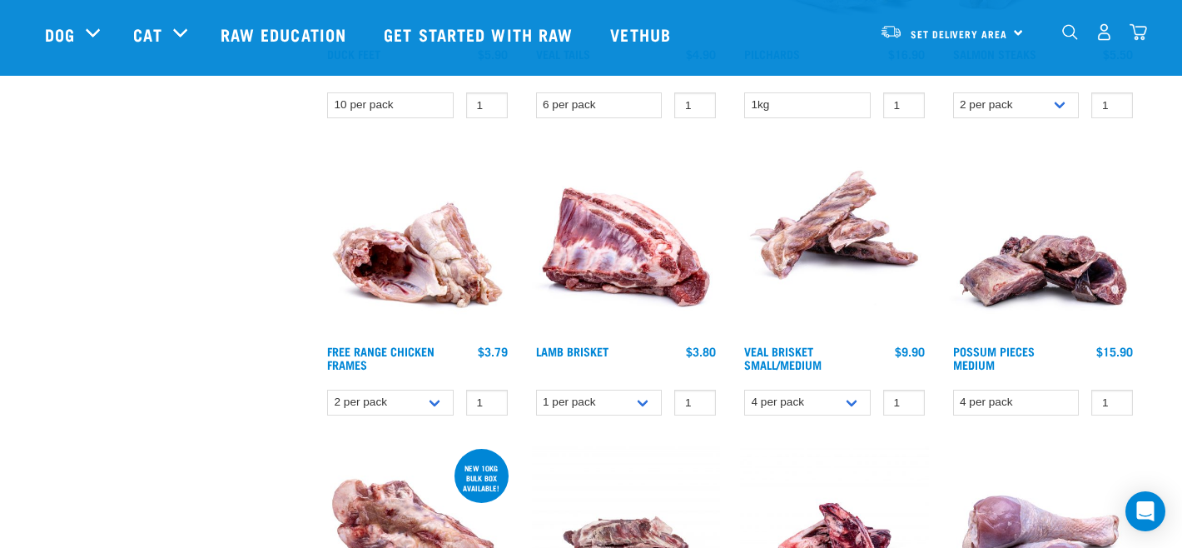
scroll to position [679, 0]
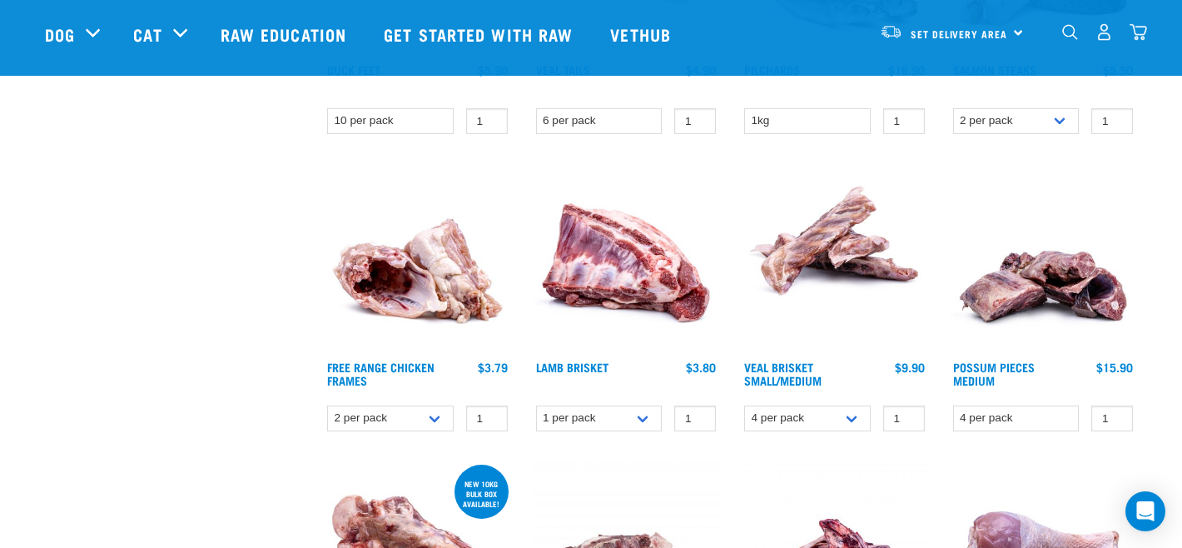
click at [1000, 291] on img at bounding box center [1043, 258] width 189 height 189
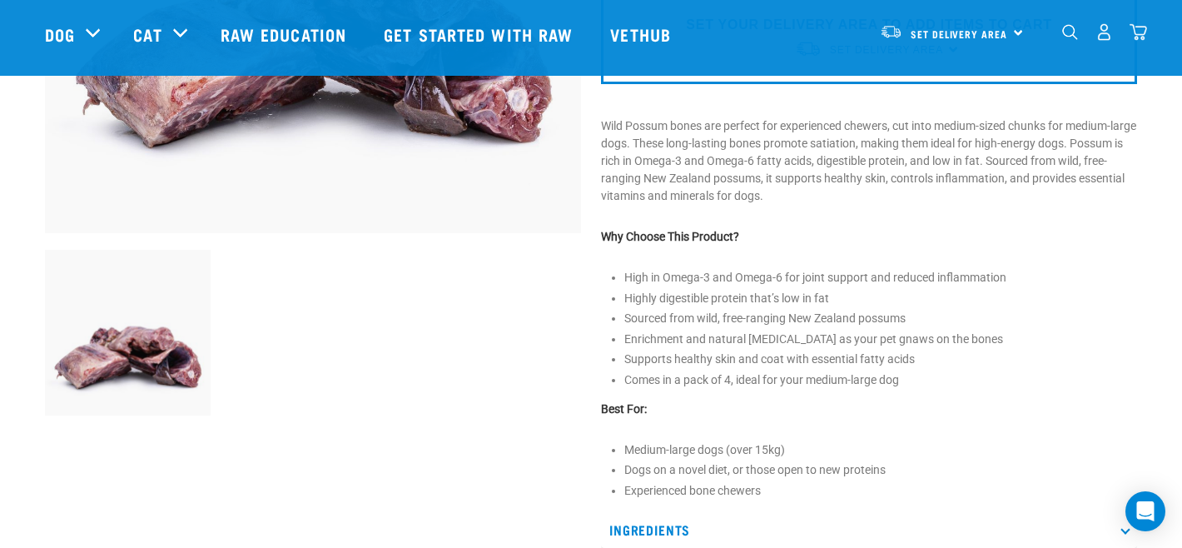
scroll to position [427, 0]
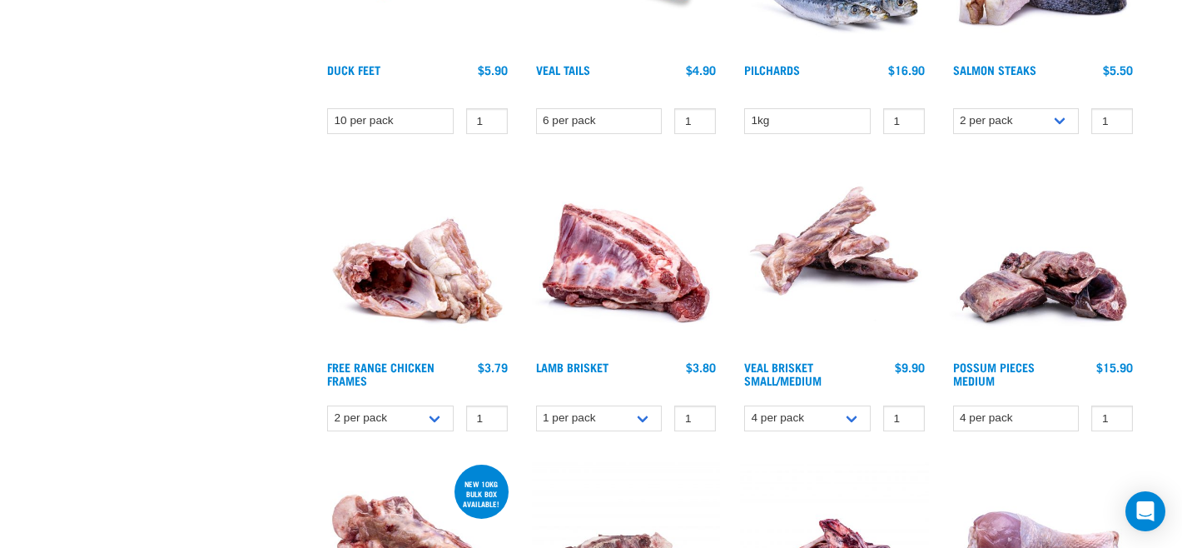
click at [607, 285] on img at bounding box center [626, 258] width 189 height 189
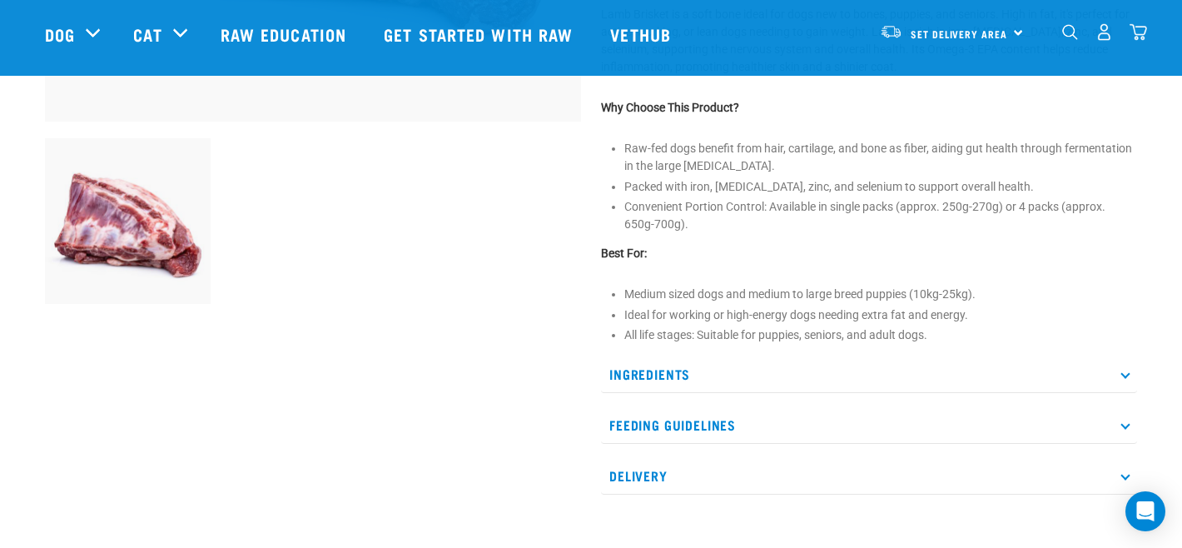
scroll to position [545, 0]
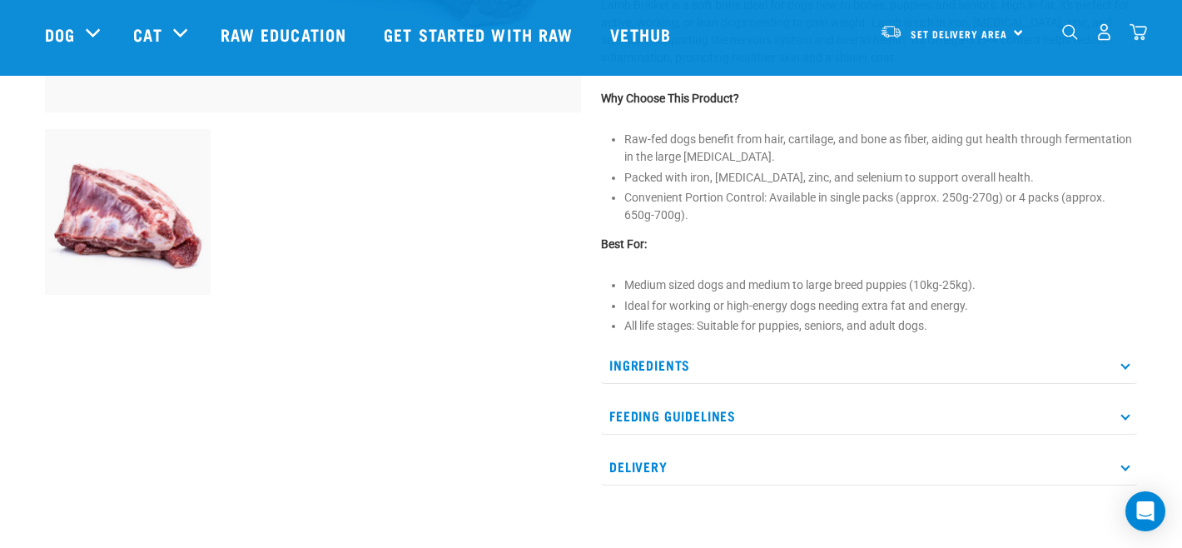
click at [756, 415] on p "Feeding Guidelines" at bounding box center [869, 415] width 536 height 37
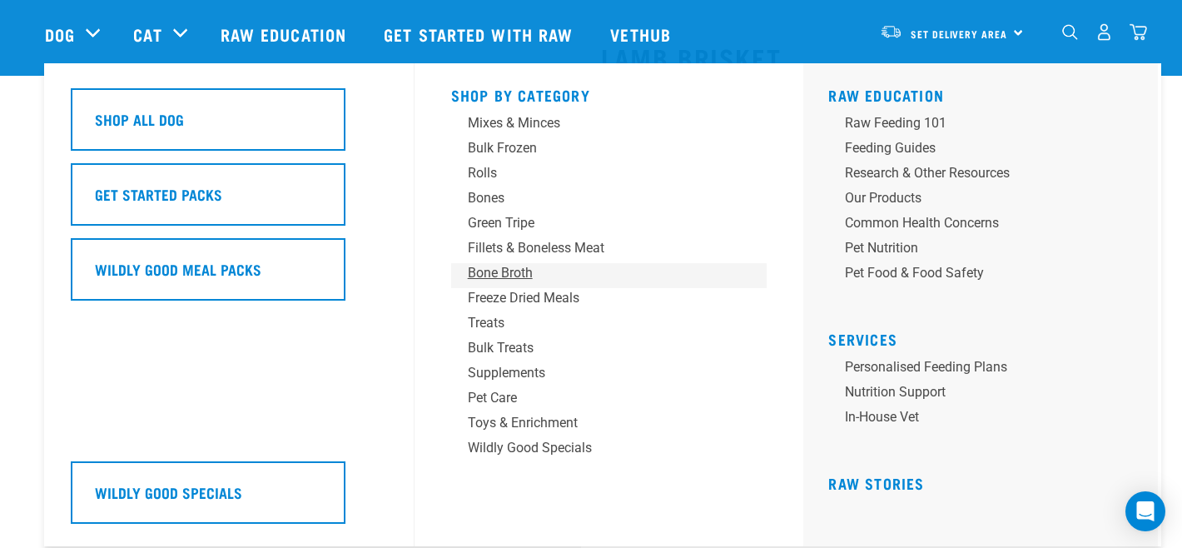
scroll to position [82, 0]
click at [526, 151] on div "Bulk Frozen" at bounding box center [598, 148] width 260 height 20
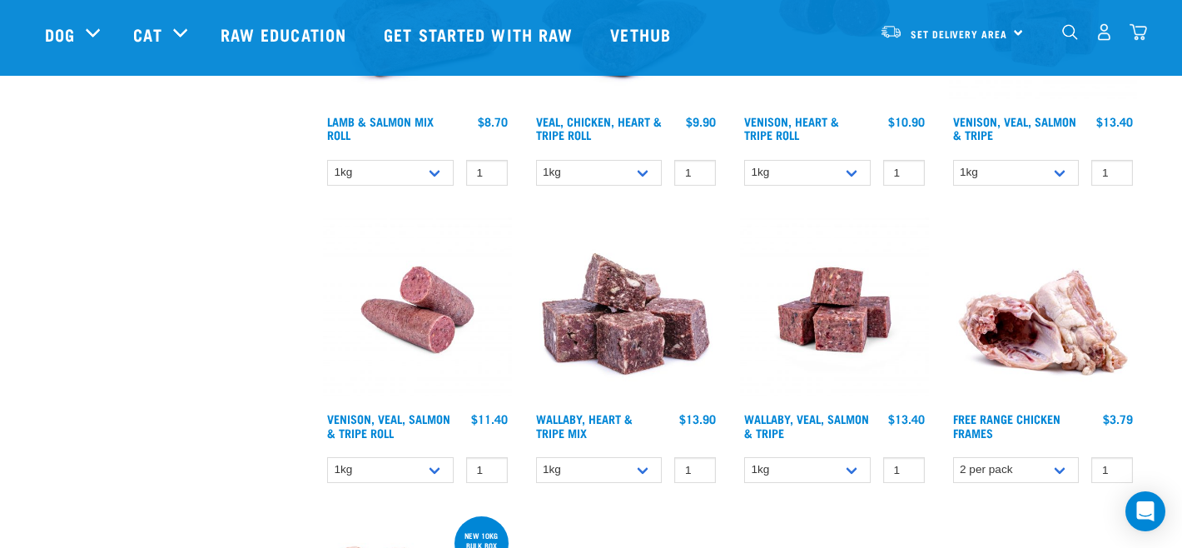
scroll to position [929, 0]
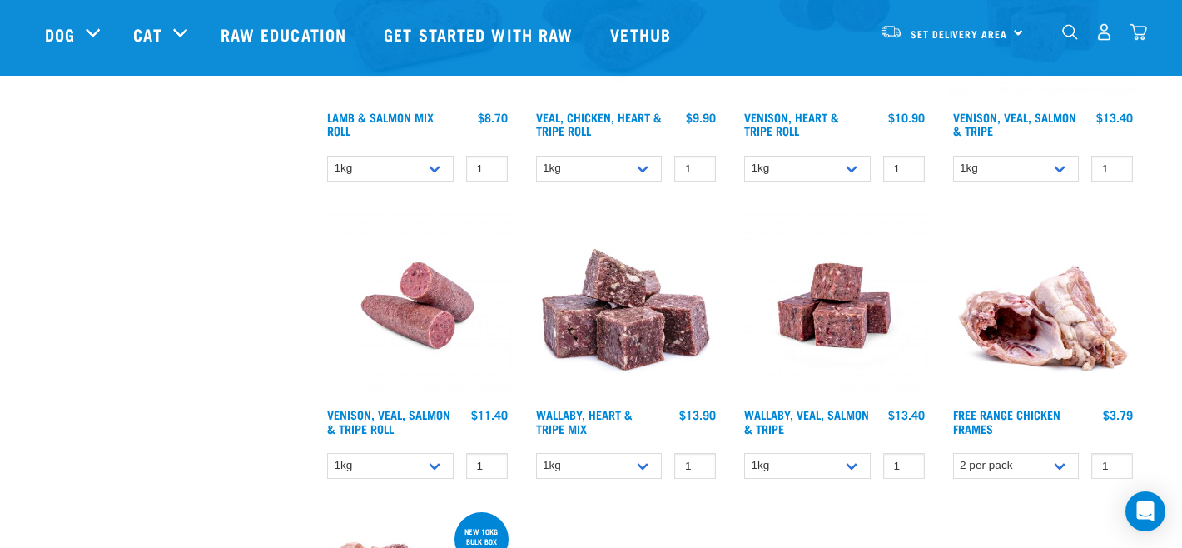
click at [1011, 345] on img at bounding box center [1043, 305] width 189 height 189
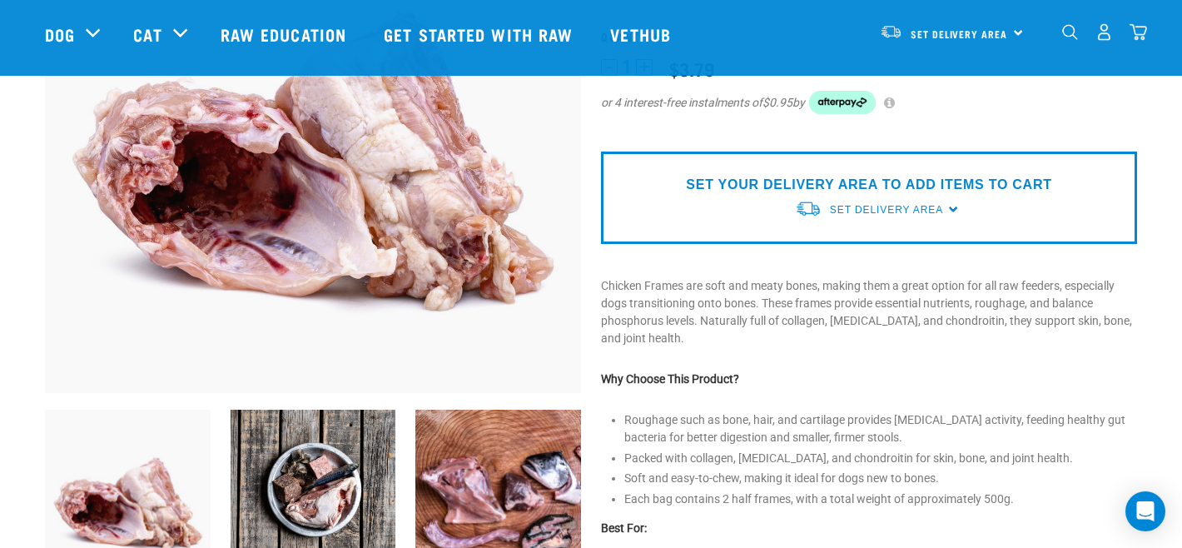
scroll to position [285, 0]
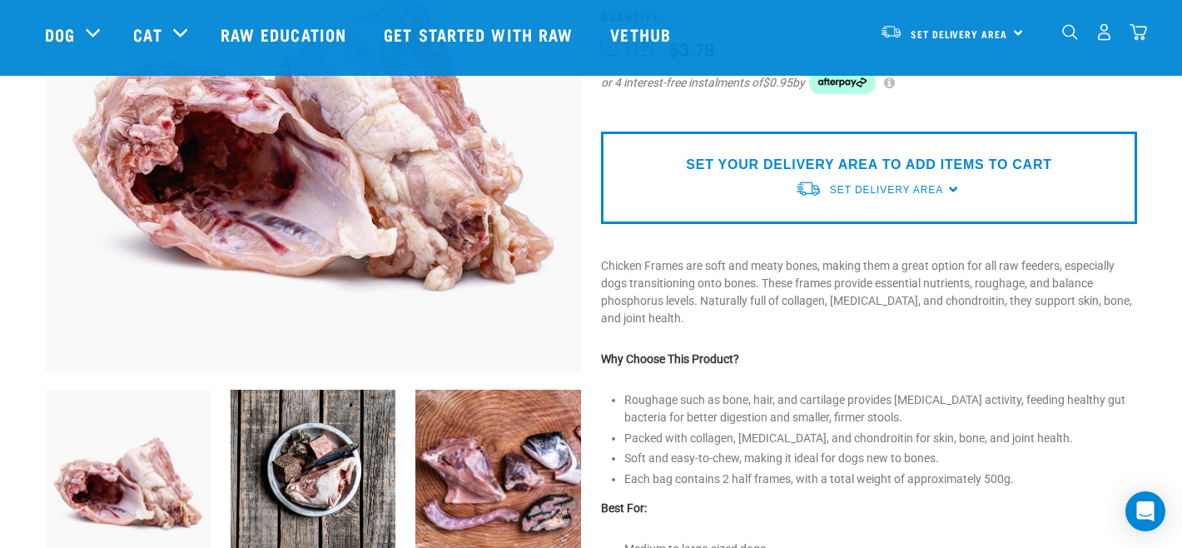
click at [342, 441] on img at bounding box center [314, 474] width 166 height 169
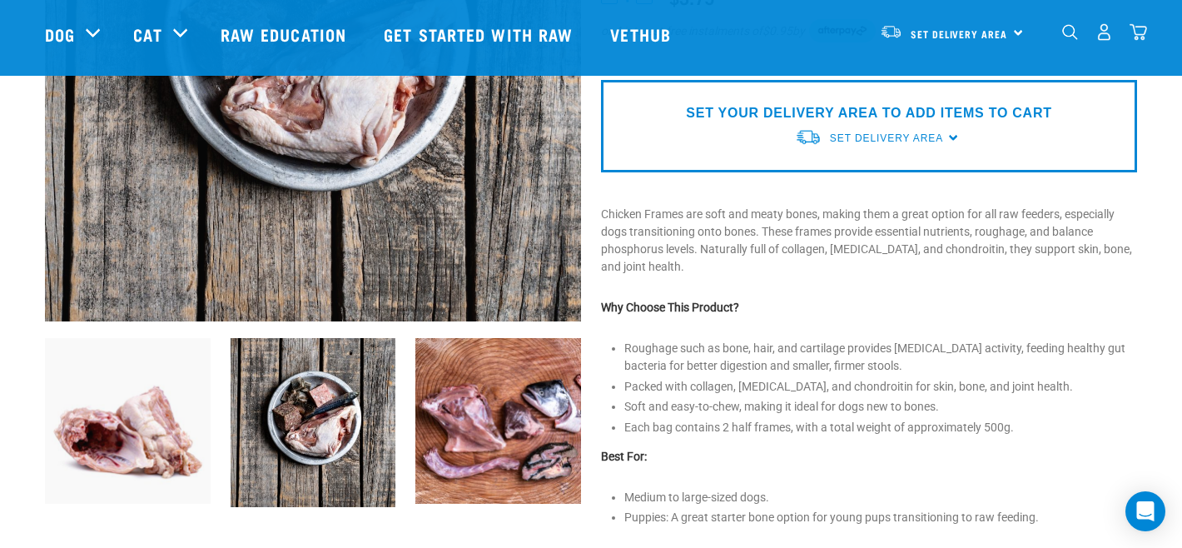
scroll to position [346, 0]
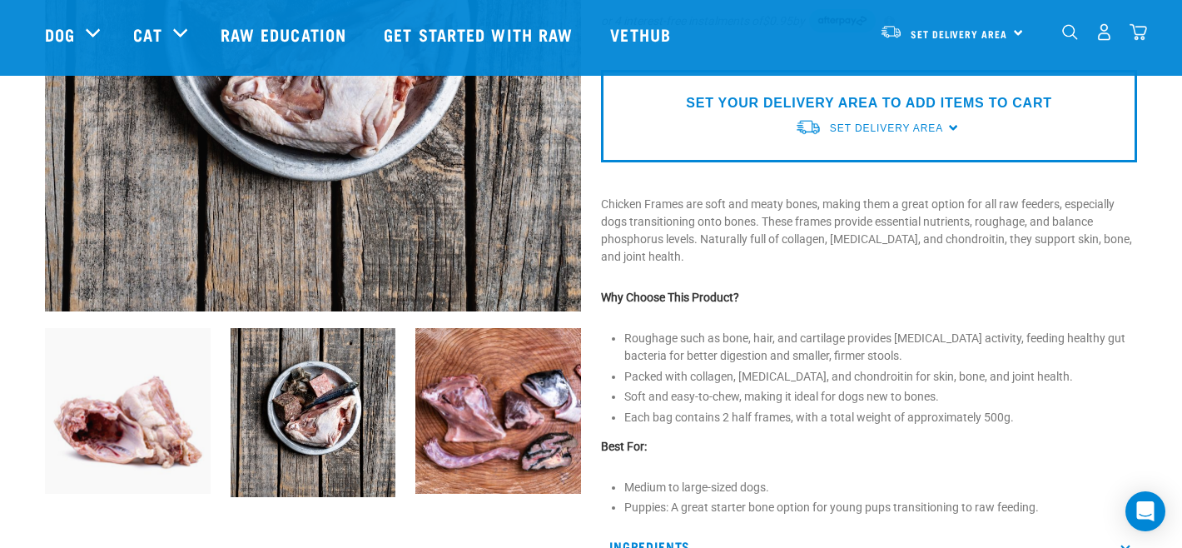
click at [509, 434] on img at bounding box center [498, 411] width 166 height 166
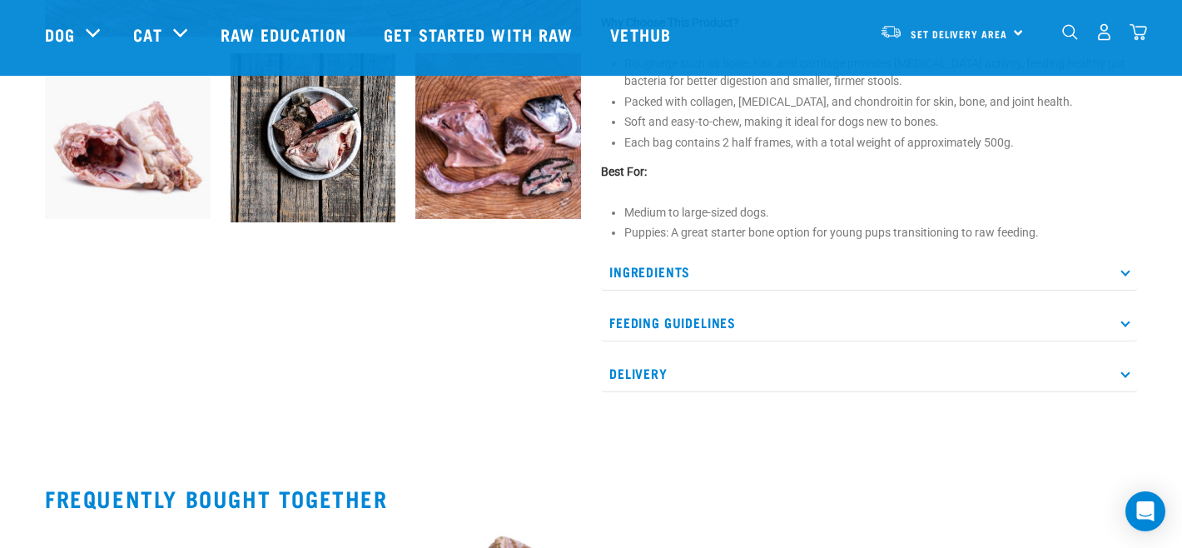
scroll to position [624, 0]
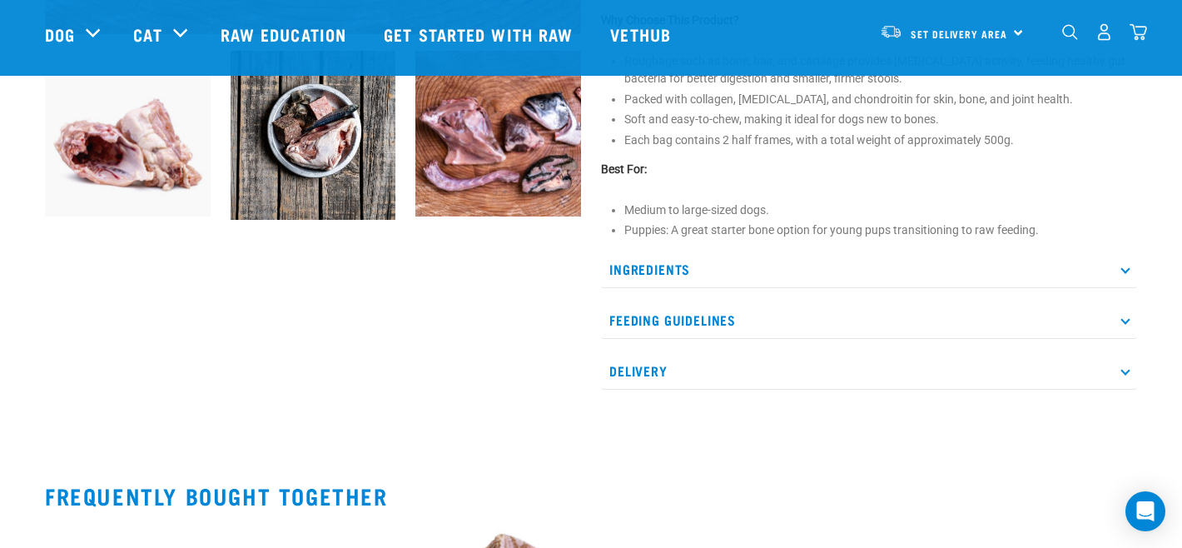
click at [316, 123] on img at bounding box center [314, 135] width 166 height 169
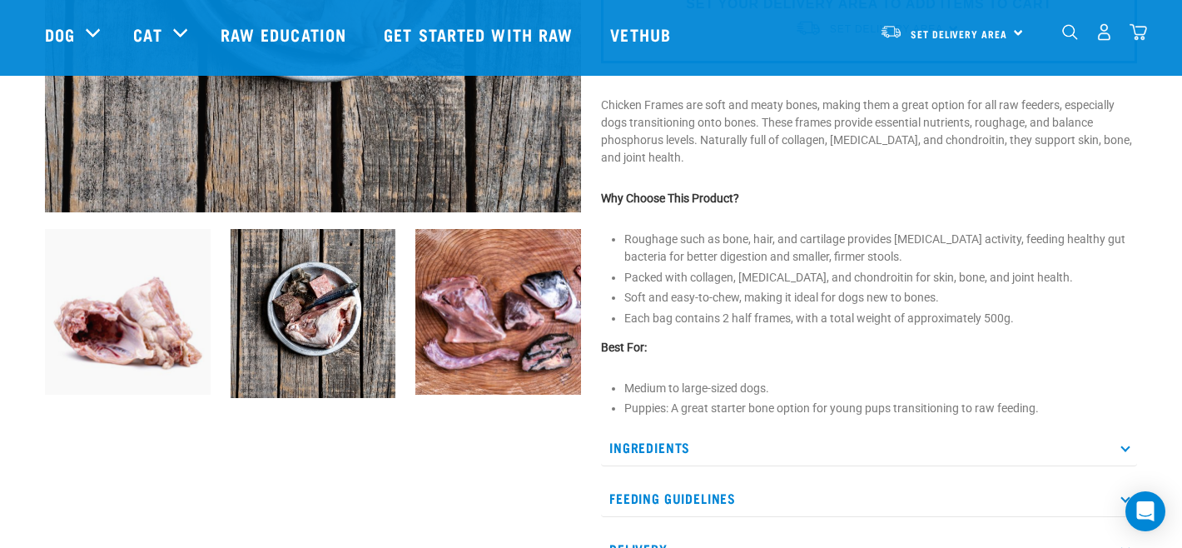
scroll to position [445, 0]
click at [327, 285] on img at bounding box center [314, 314] width 166 height 169
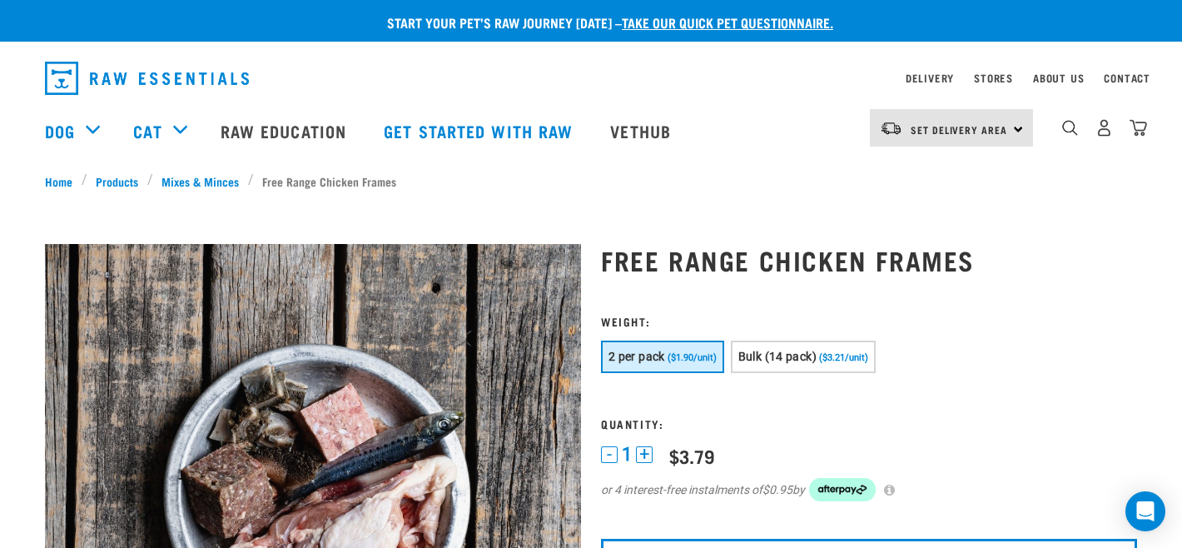
scroll to position [142, 0]
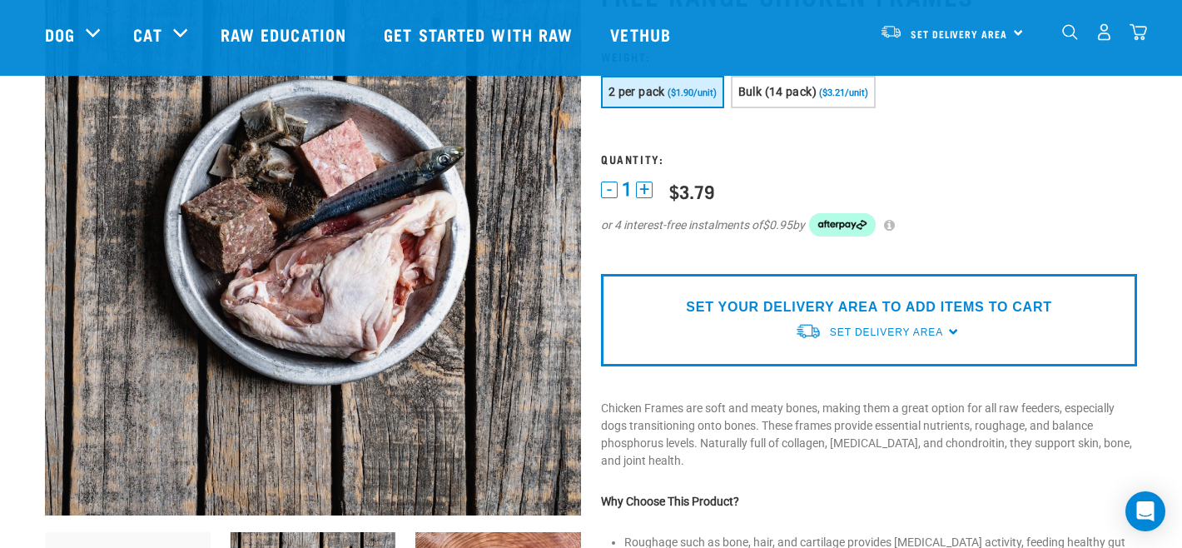
click at [368, 262] on img at bounding box center [313, 247] width 536 height 536
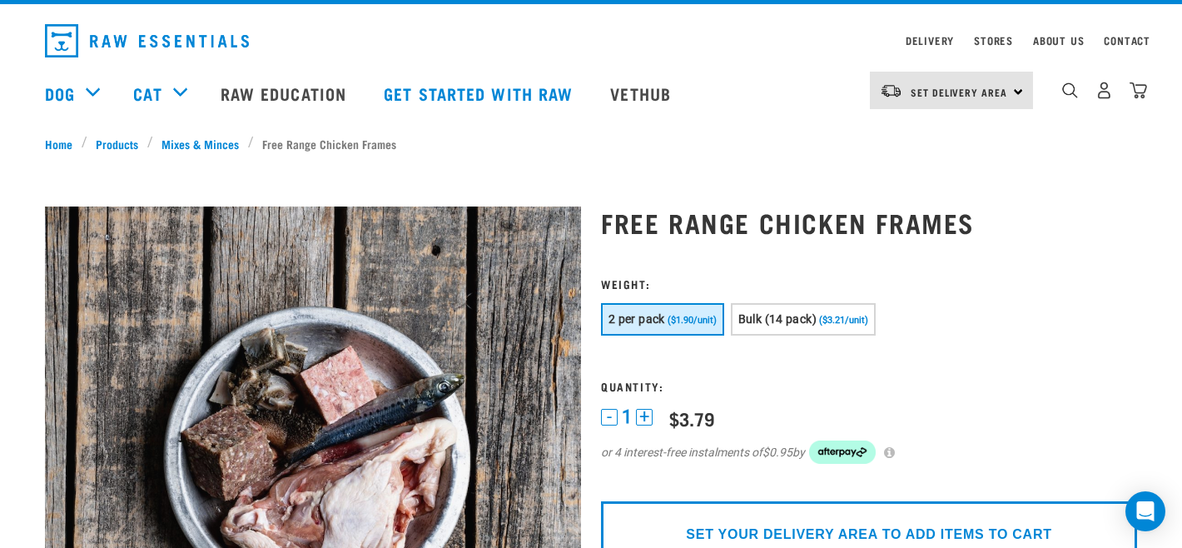
scroll to position [0, 0]
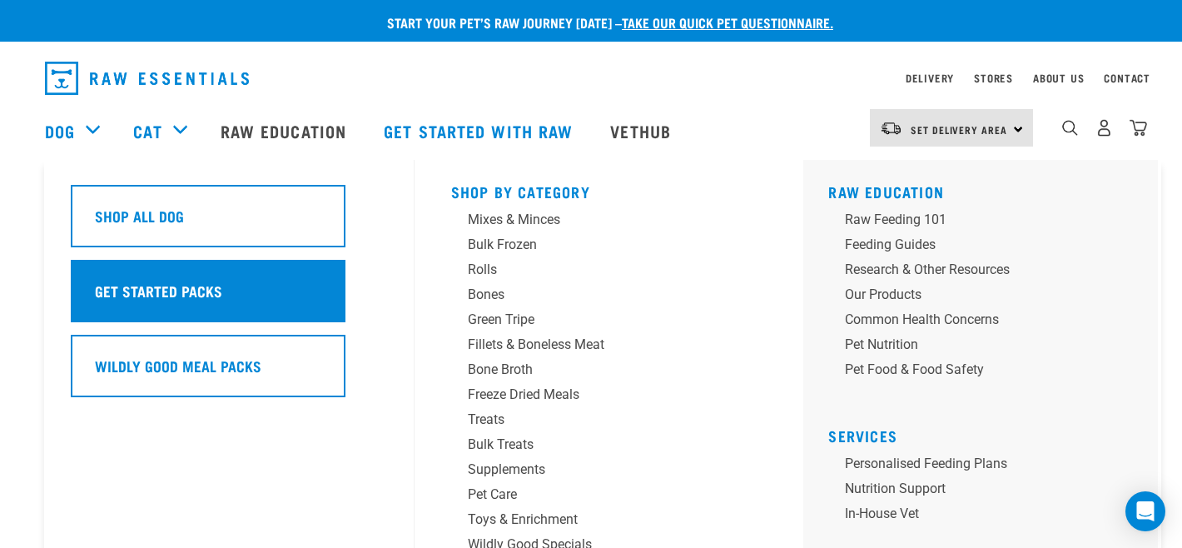
click at [257, 303] on div "Get Started Packs" at bounding box center [208, 291] width 275 height 62
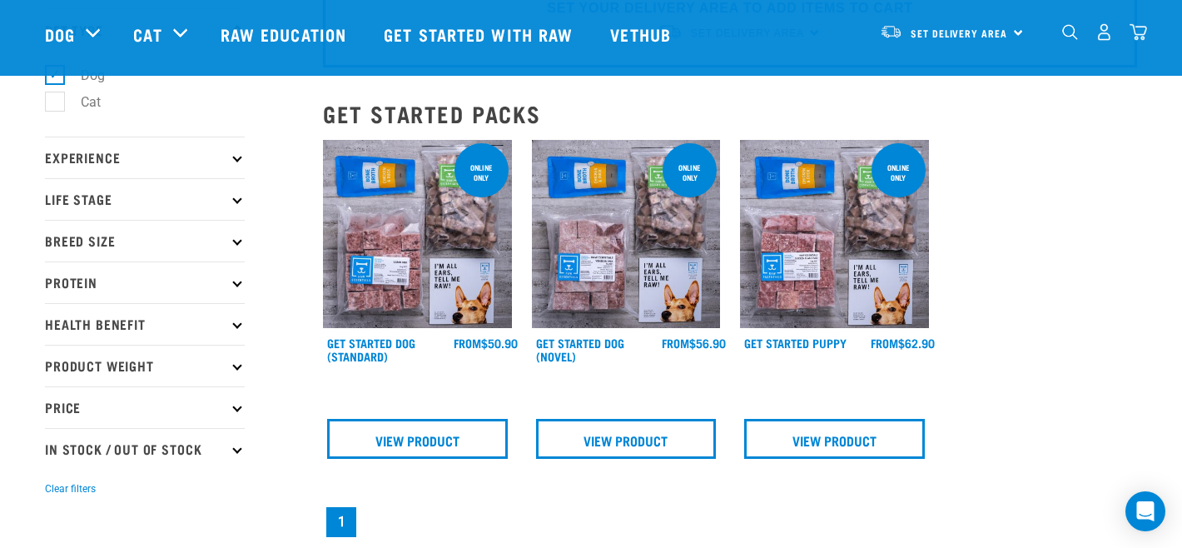
scroll to position [108, 0]
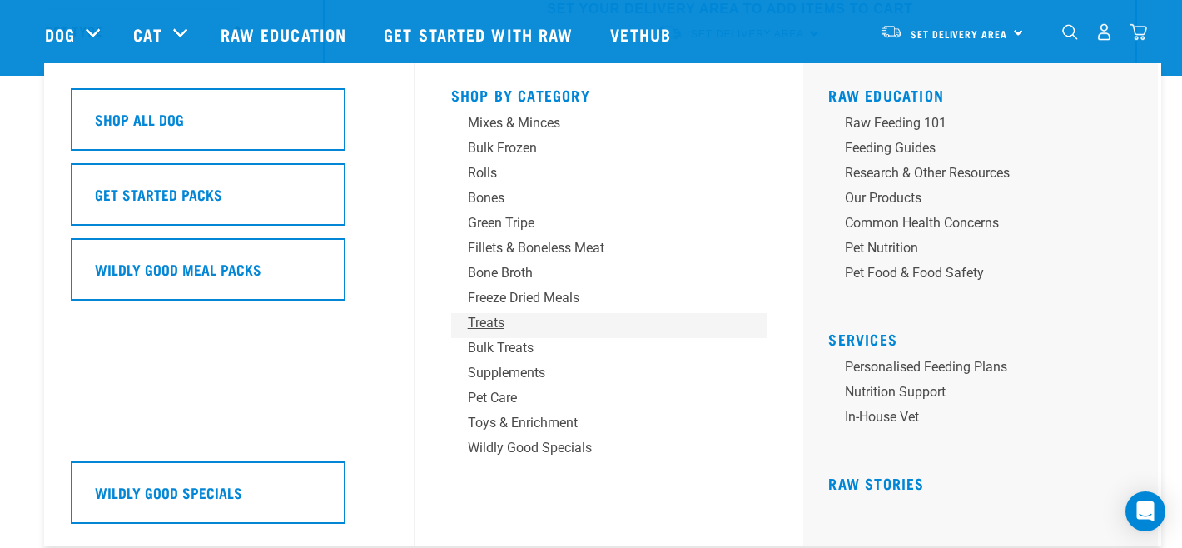
click at [495, 316] on div "Treats" at bounding box center [598, 323] width 260 height 20
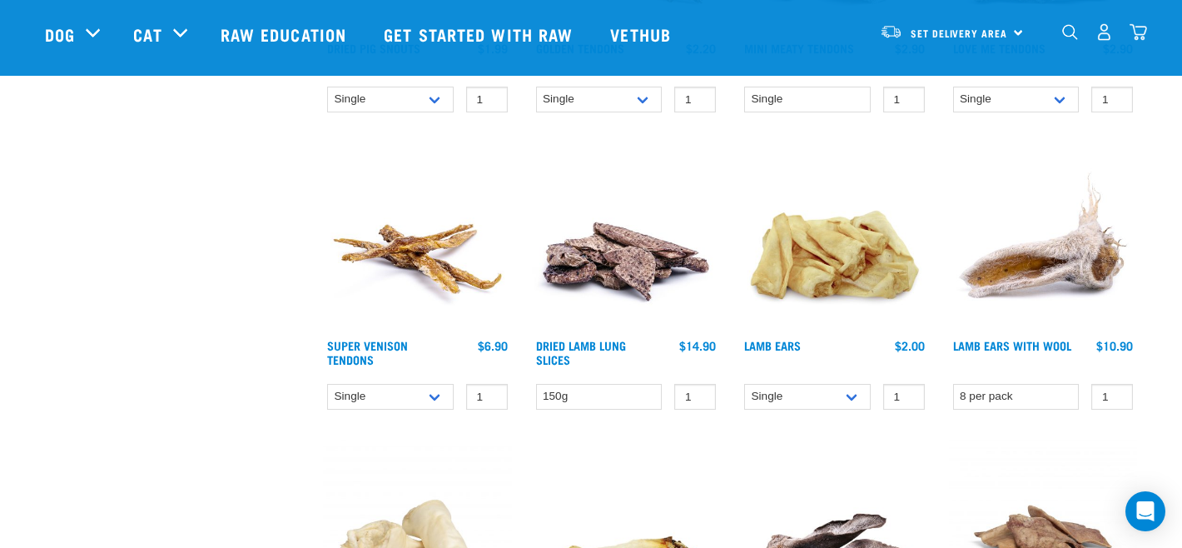
scroll to position [1001, 0]
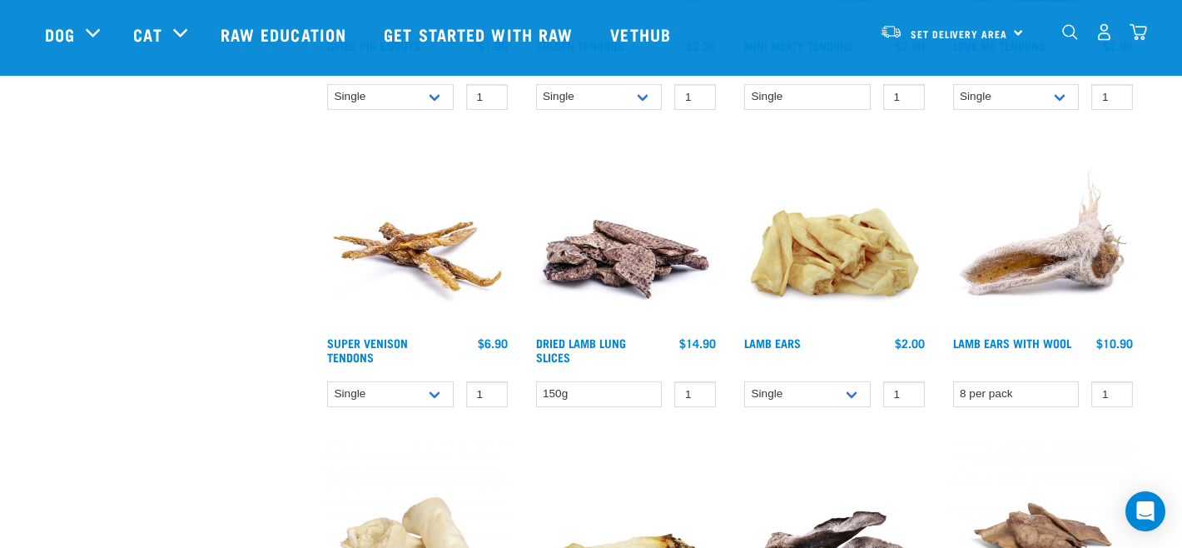
click at [771, 266] on img at bounding box center [834, 234] width 189 height 189
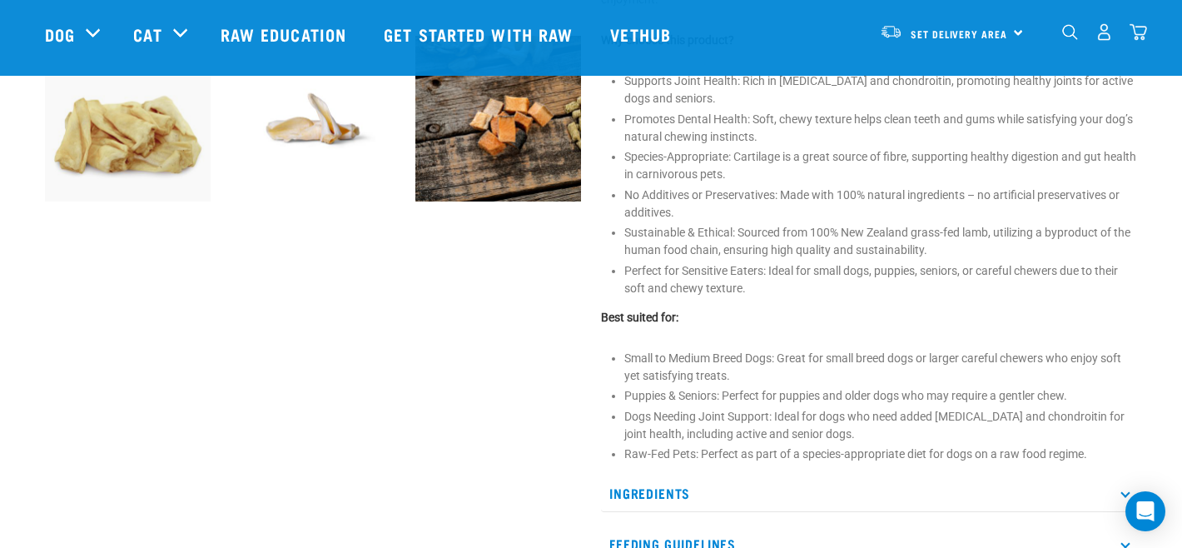
scroll to position [645, 0]
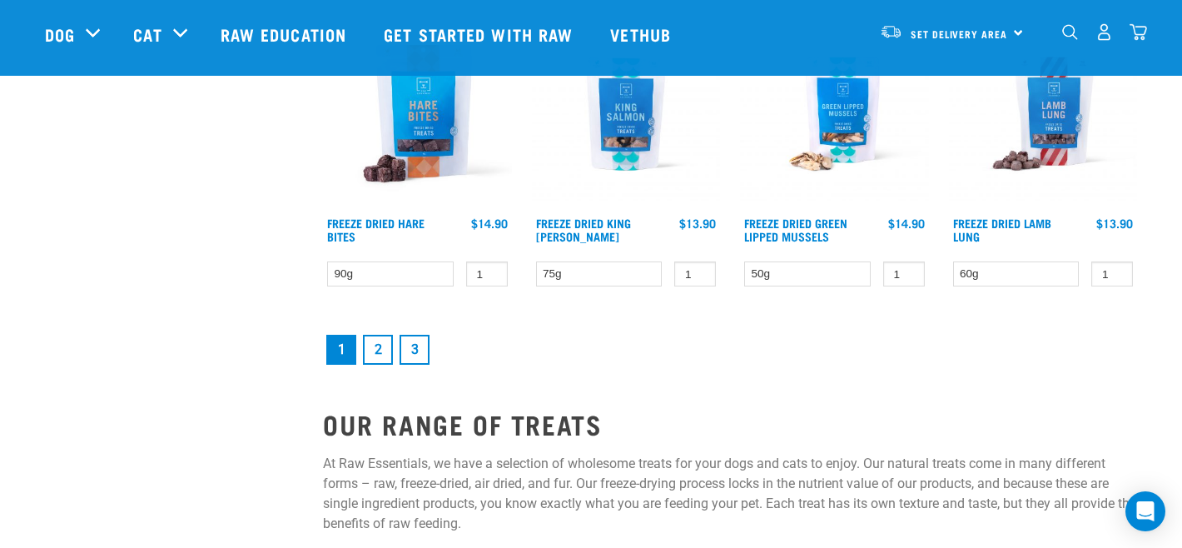
scroll to position [2313, 0]
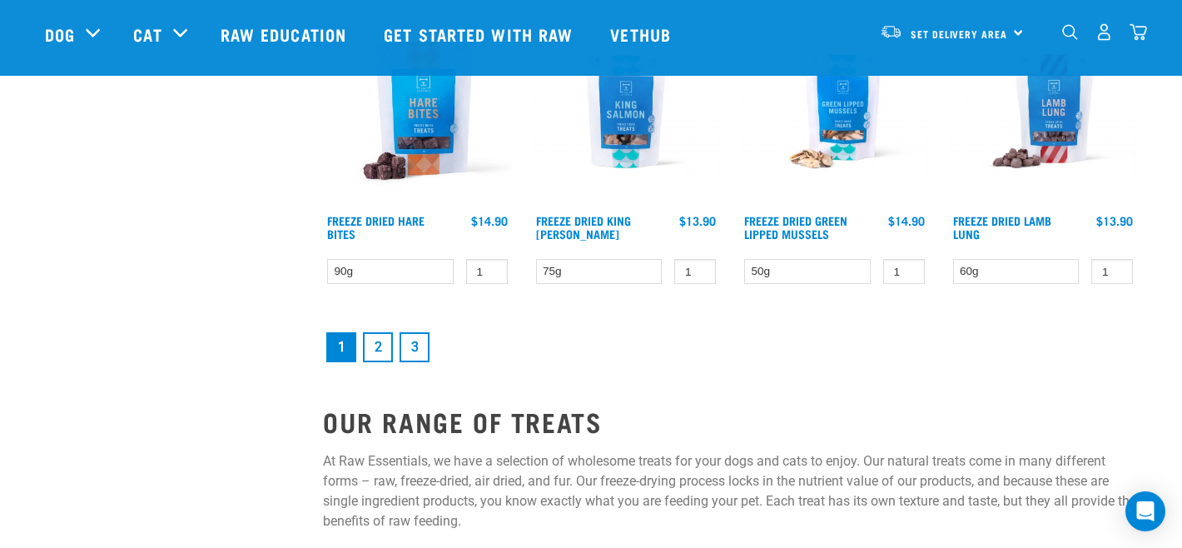
click at [374, 342] on link "2" at bounding box center [378, 347] width 30 height 30
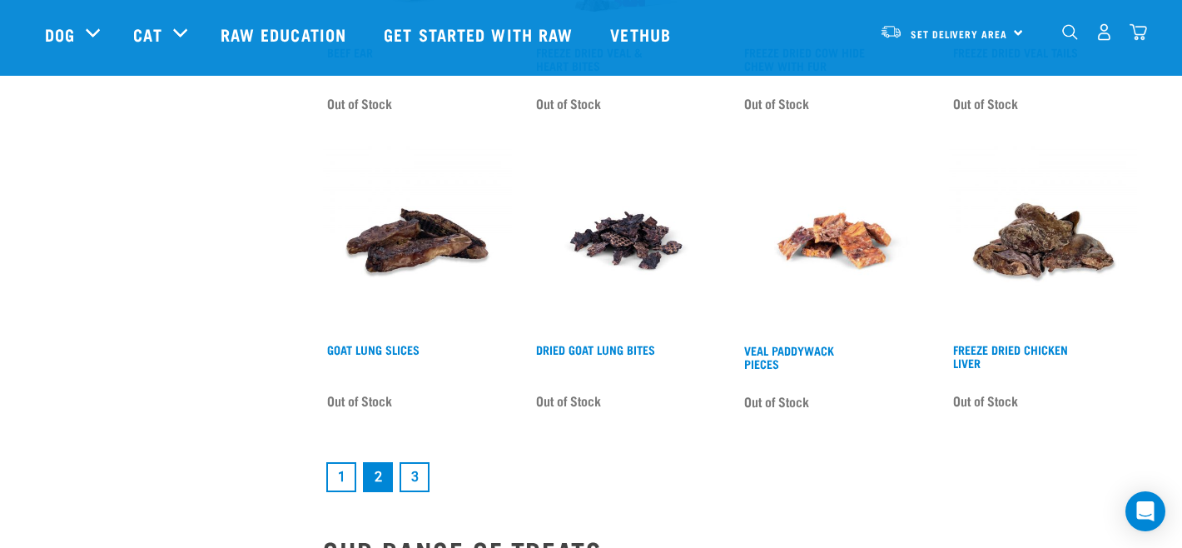
scroll to position [2209, 0]
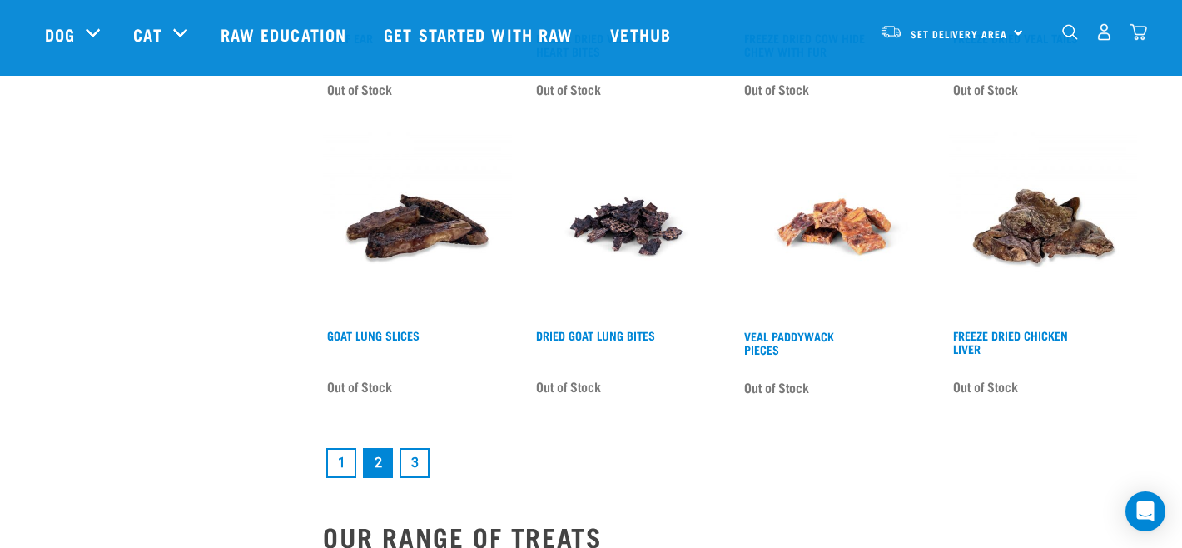
click at [414, 453] on link "3" at bounding box center [415, 463] width 30 height 30
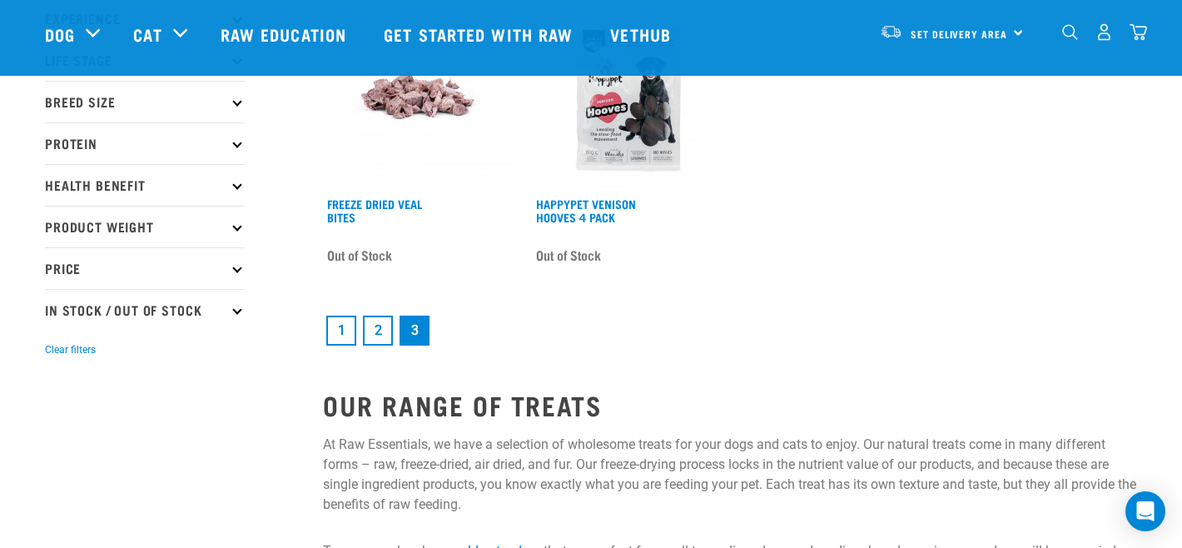
scroll to position [254, 0]
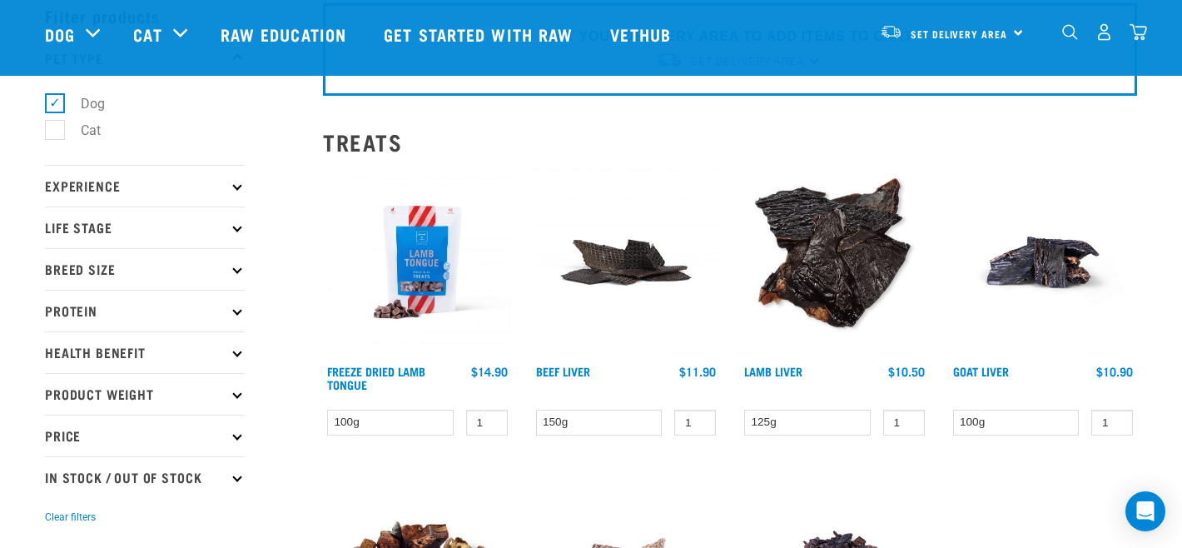
scroll to position [75, 0]
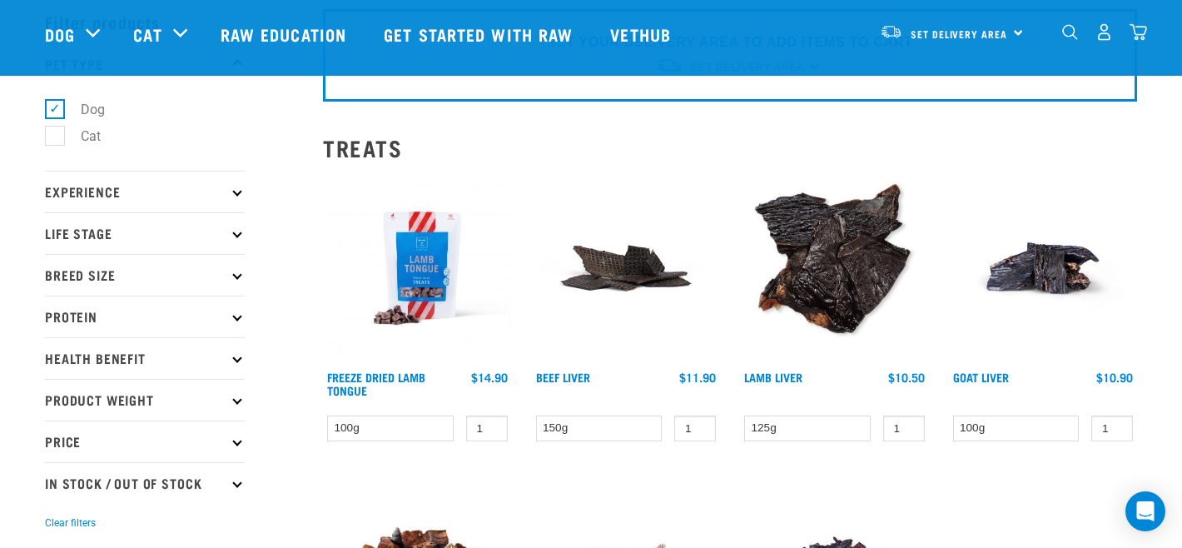
click at [422, 326] on img at bounding box center [417, 268] width 189 height 189
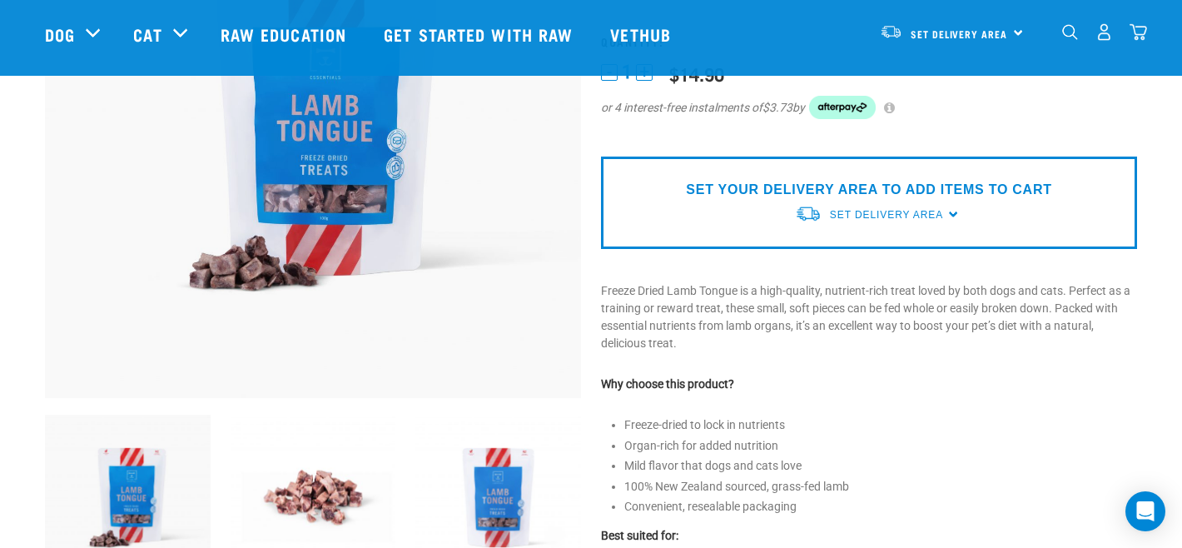
scroll to position [256, 0]
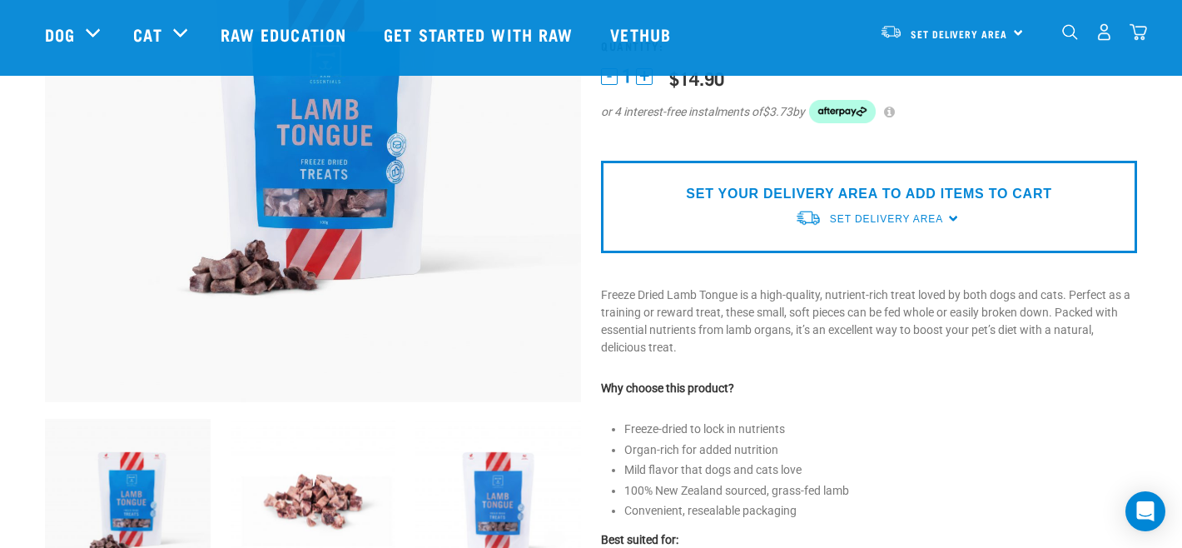
click at [366, 445] on img at bounding box center [314, 502] width 166 height 166
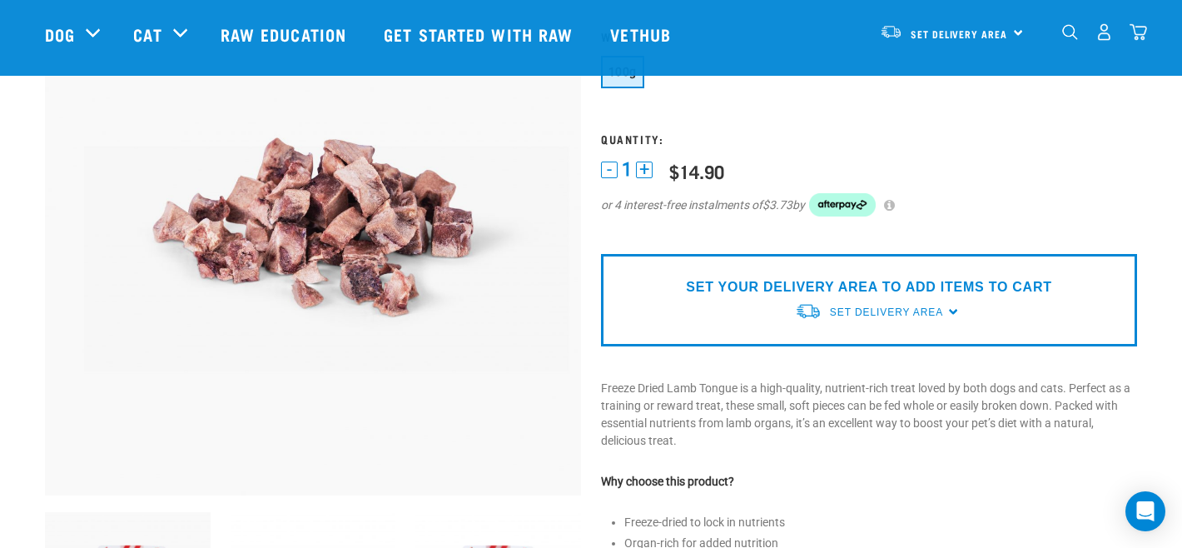
scroll to position [160, 0]
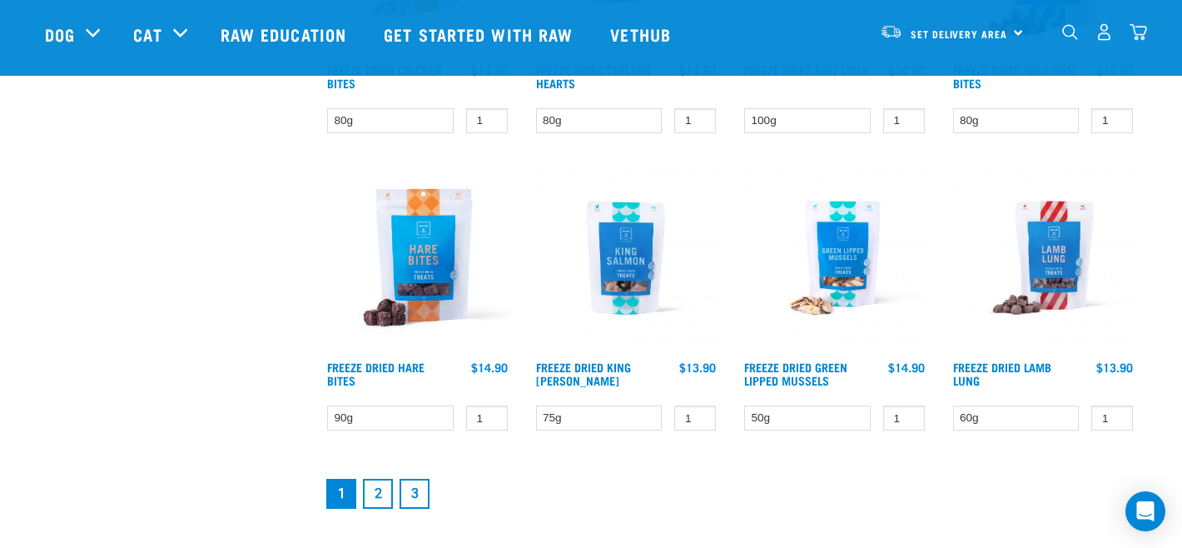
scroll to position [2165, 0]
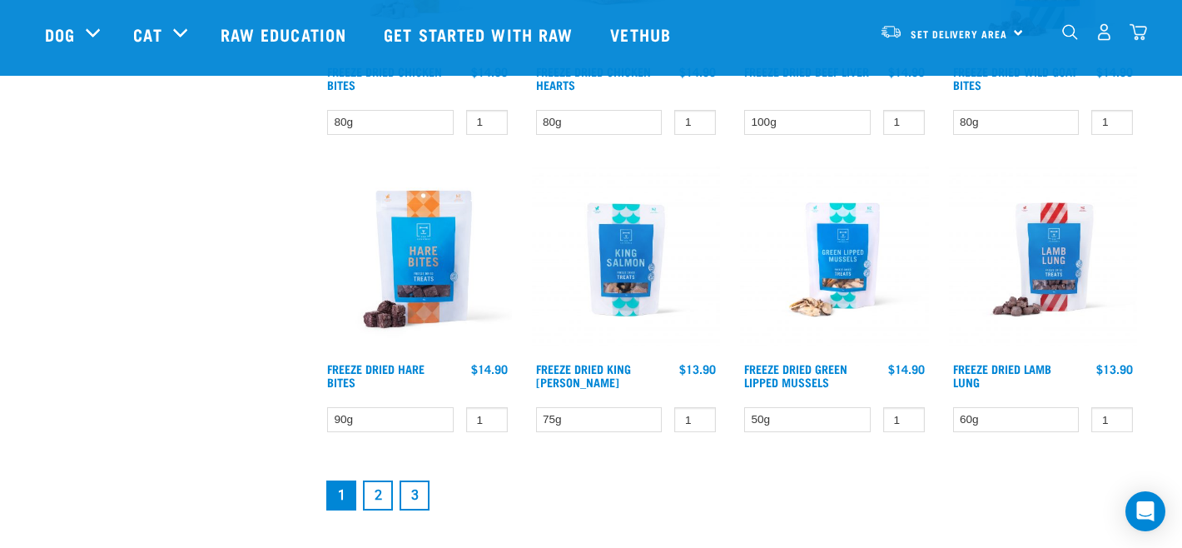
click at [645, 311] on img at bounding box center [626, 259] width 189 height 189
click at [806, 378] on link "Freeze Dried Green Lipped Mussels" at bounding box center [795, 375] width 103 height 19
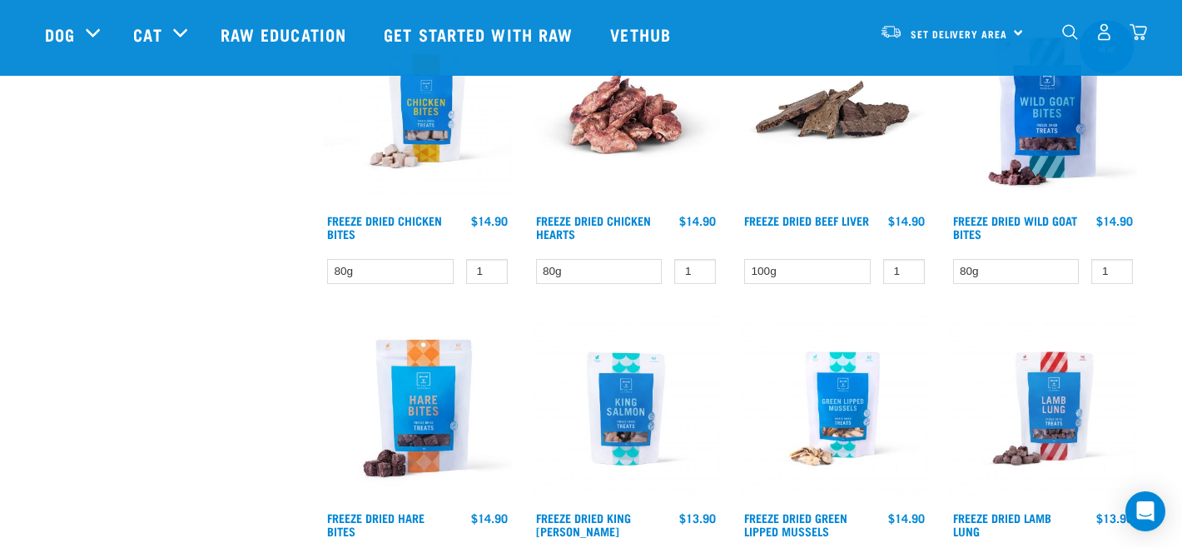
scroll to position [2053, 0]
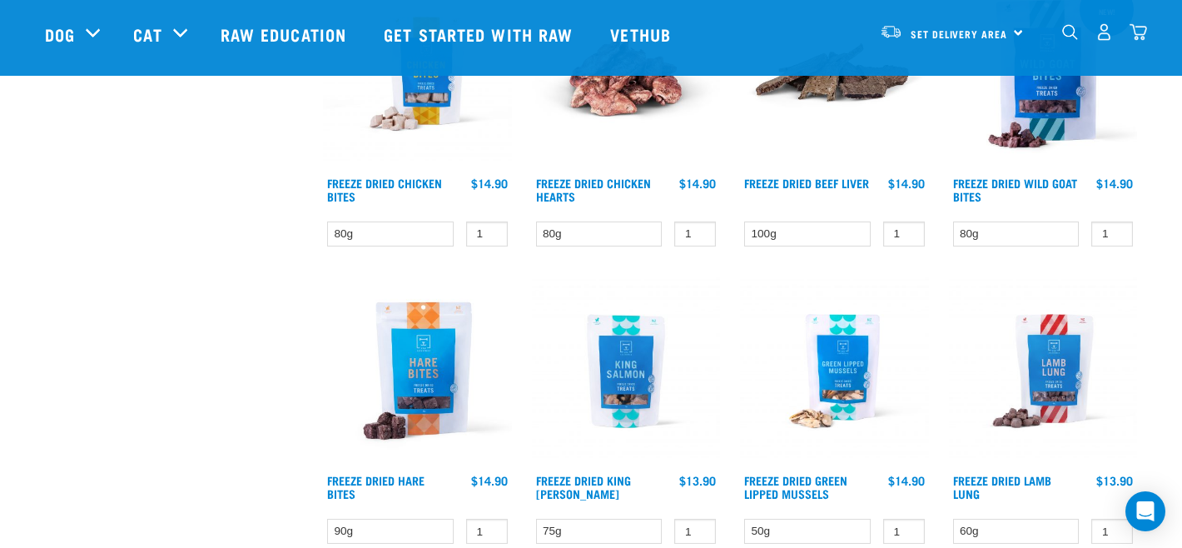
click at [425, 422] on img at bounding box center [417, 370] width 189 height 189
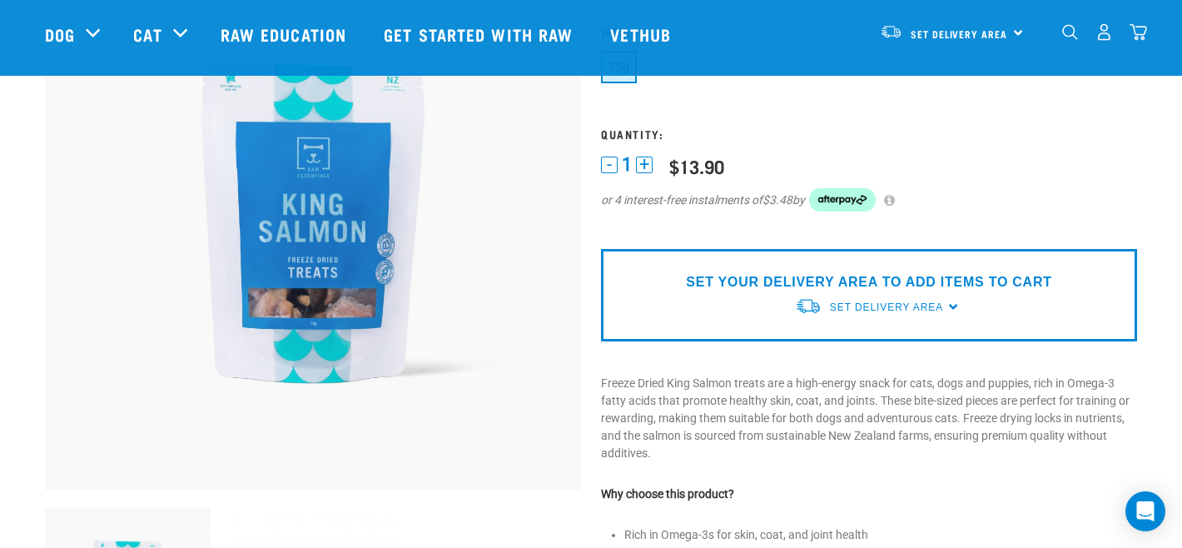
scroll to position [267, 0]
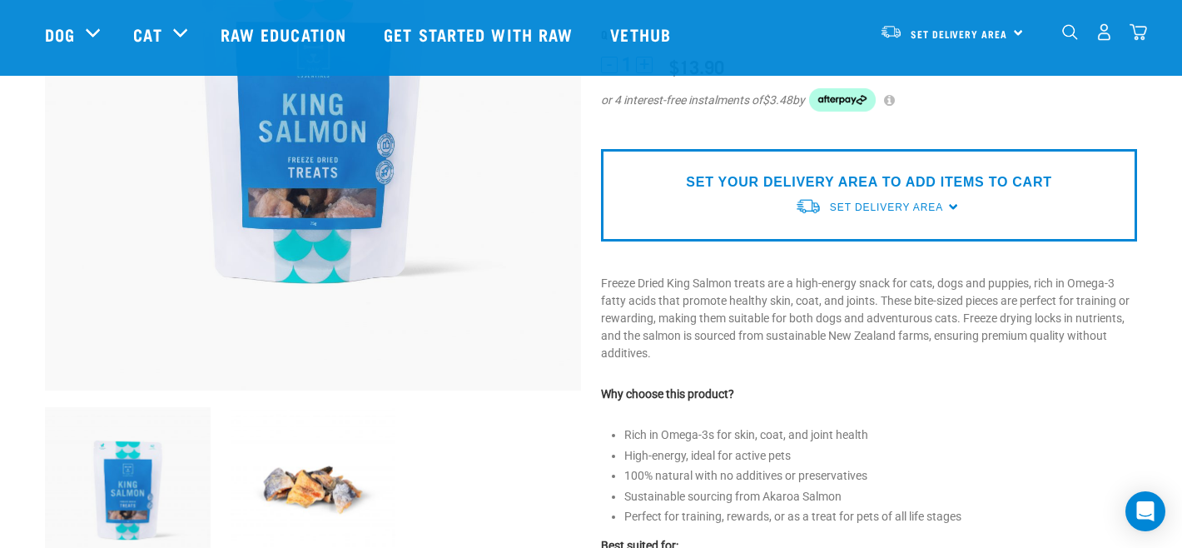
click at [296, 460] on img at bounding box center [314, 490] width 166 height 166
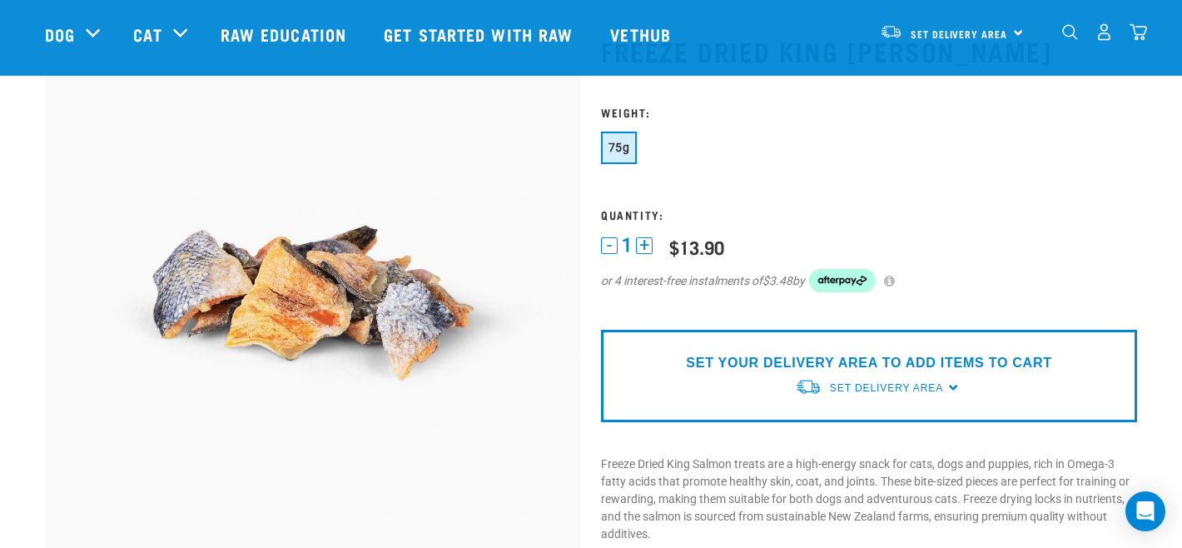
scroll to position [86, 0]
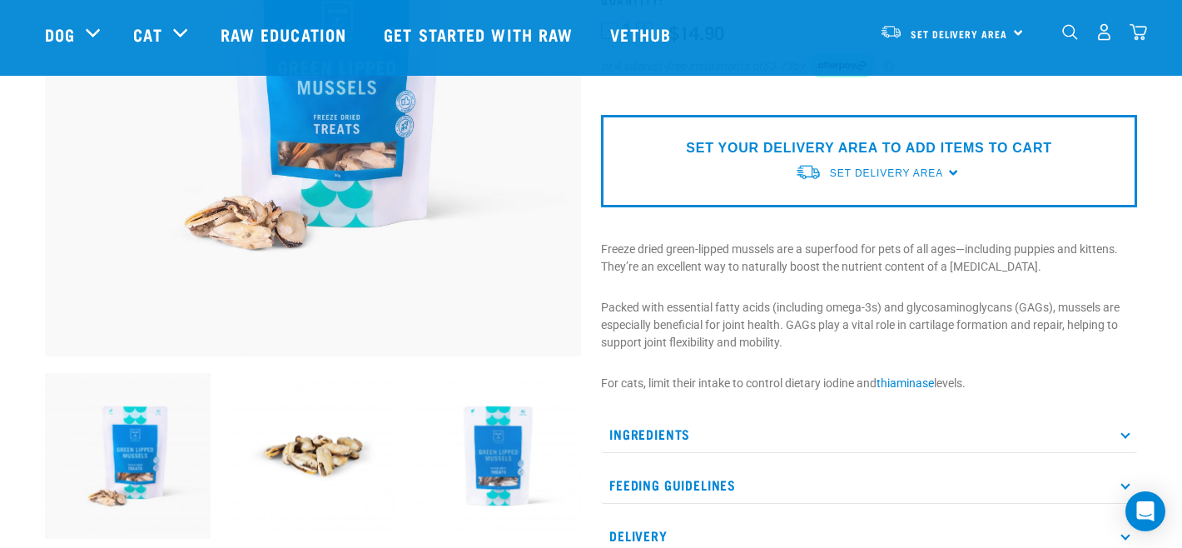
scroll to position [313, 0]
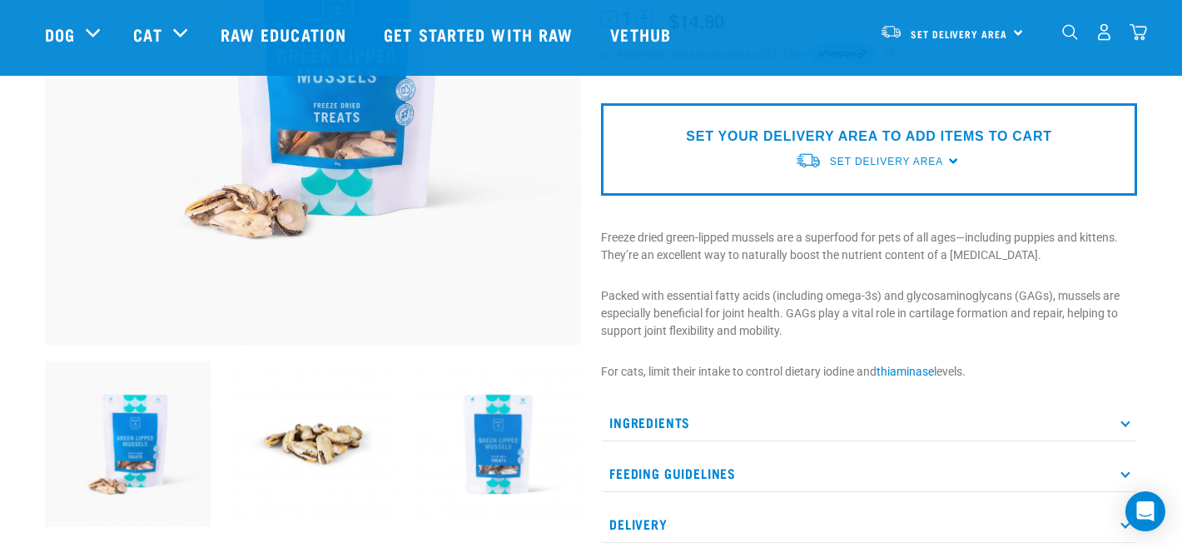
click at [360, 415] on img at bounding box center [314, 444] width 166 height 166
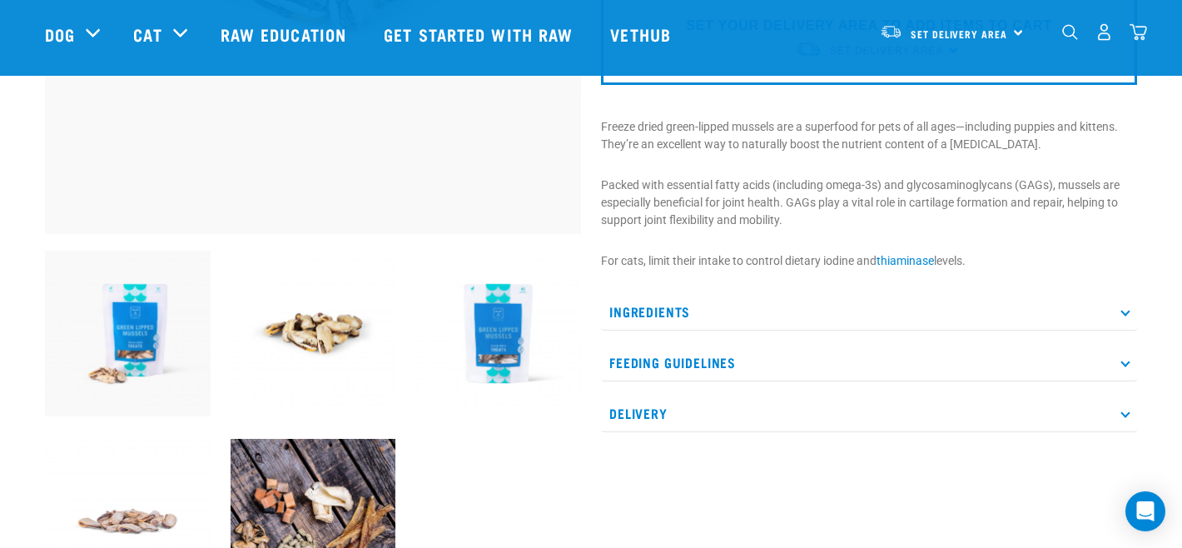
scroll to position [522, 0]
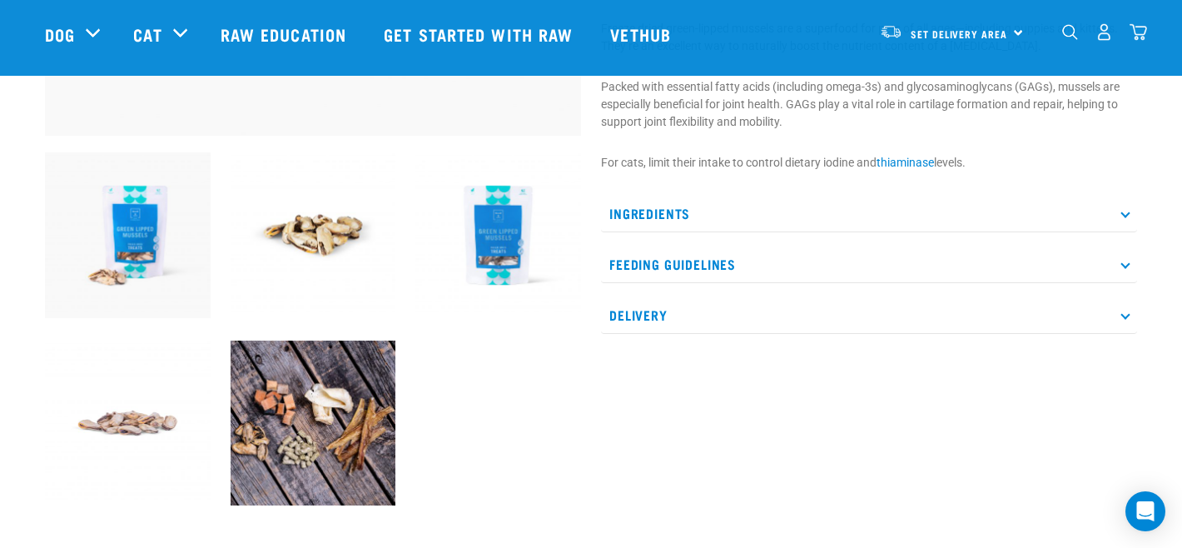
click at [340, 395] on img at bounding box center [314, 424] width 166 height 166
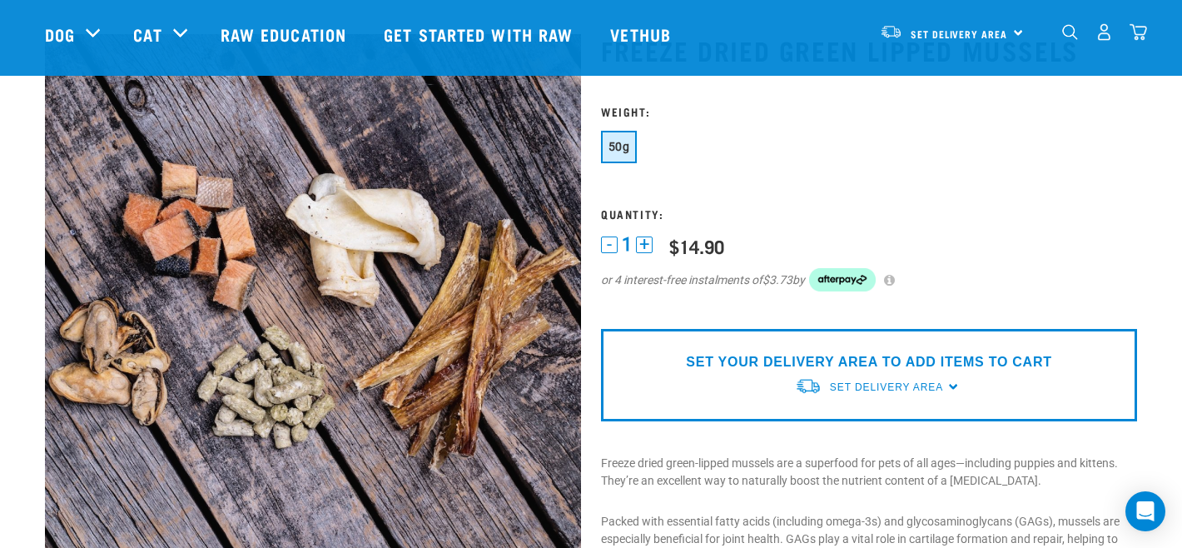
scroll to position [73, 0]
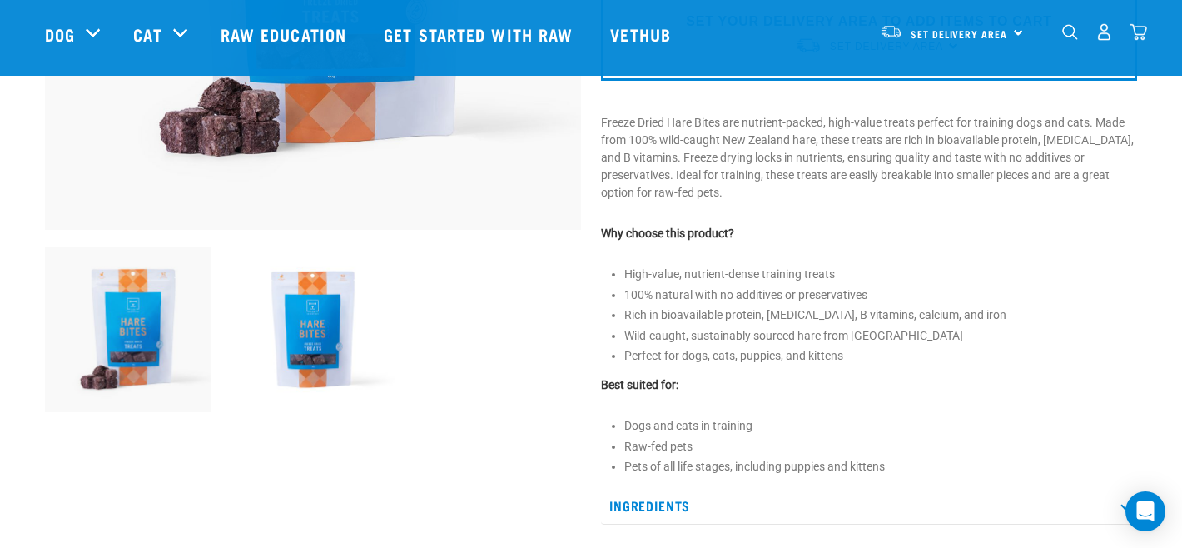
scroll to position [429, 0]
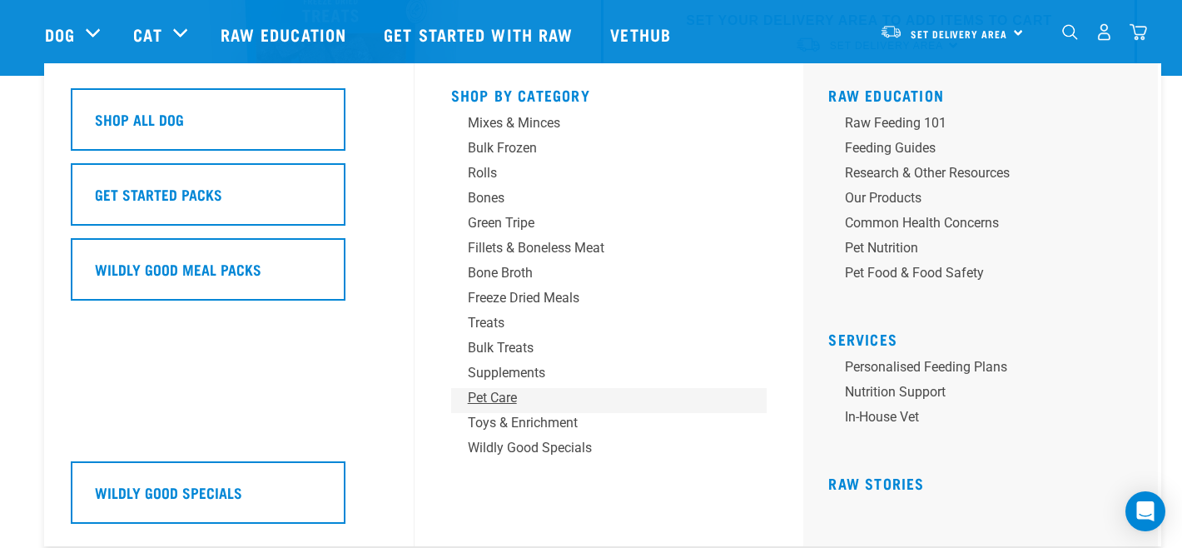
click at [480, 402] on div "Pet Care" at bounding box center [598, 398] width 260 height 20
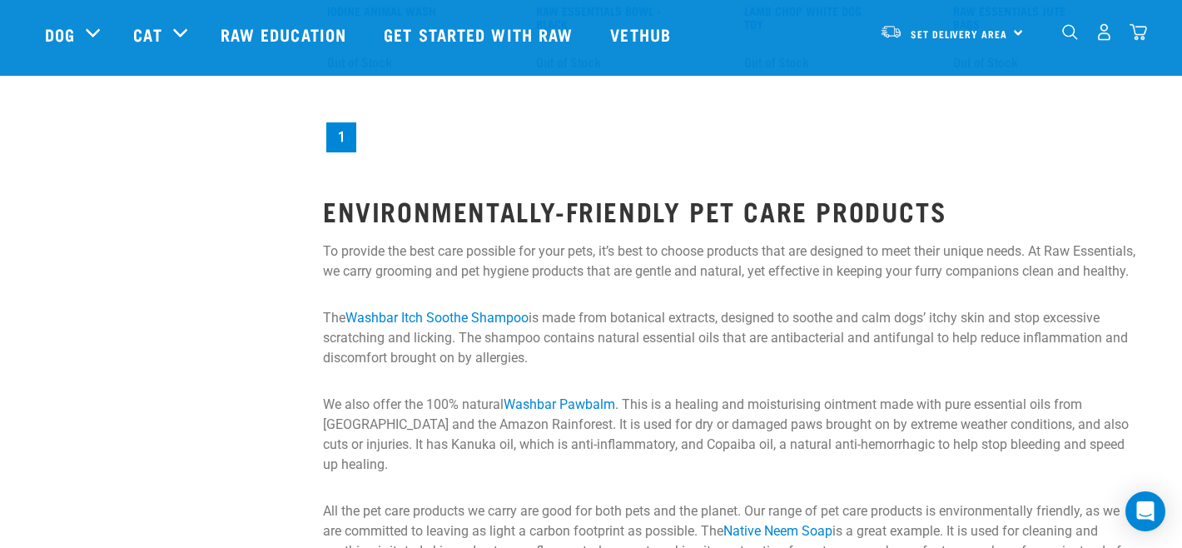
scroll to position [2532, 0]
